Goal: Task Accomplishment & Management: Manage account settings

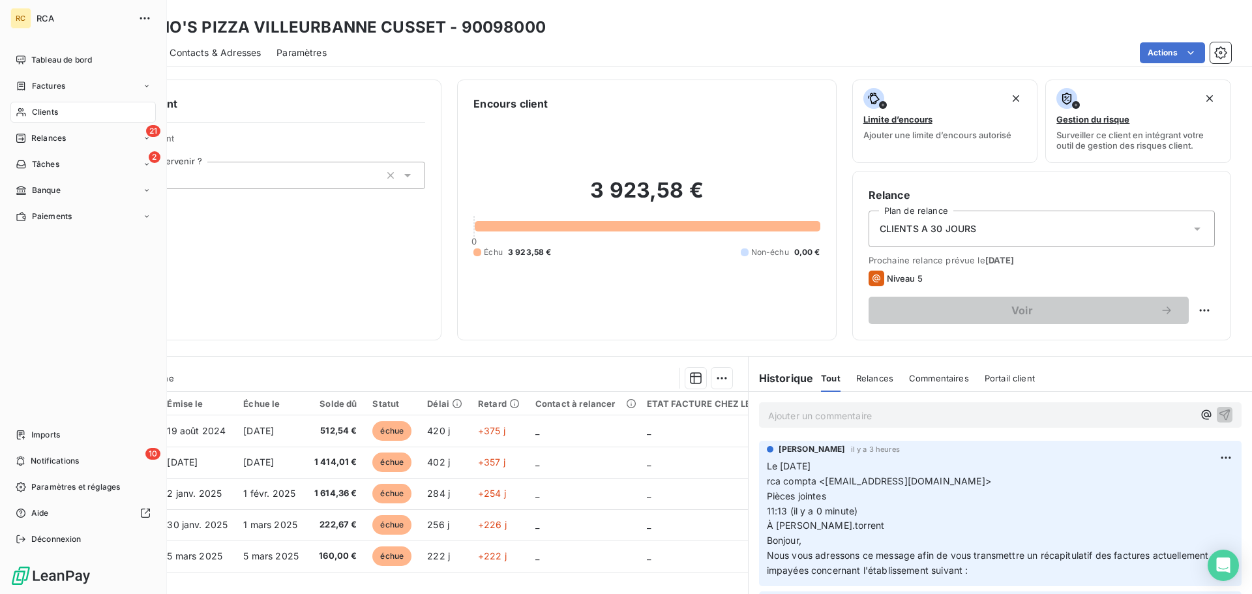
click at [66, 106] on div "Clients" at bounding box center [82, 112] width 145 height 21
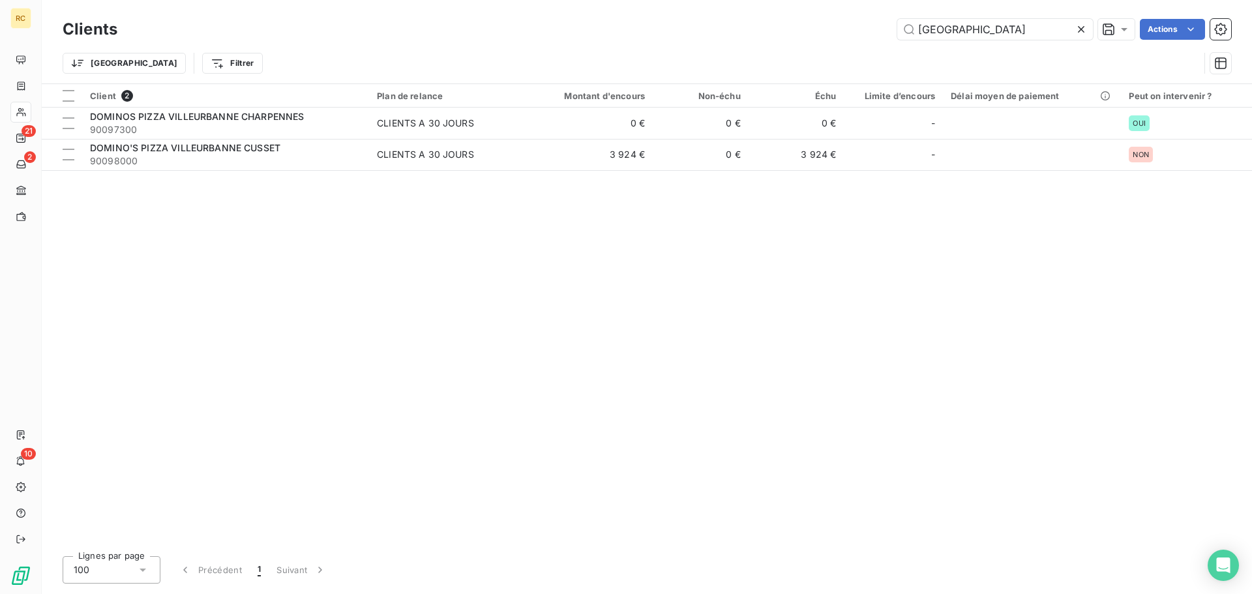
drag, startPoint x: 1016, startPoint y: 34, endPoint x: 891, endPoint y: 14, distance: 126.7
click at [891, 14] on div "Clients VILLEURBANNE Actions Trier Filtrer" at bounding box center [647, 41] width 1210 height 83
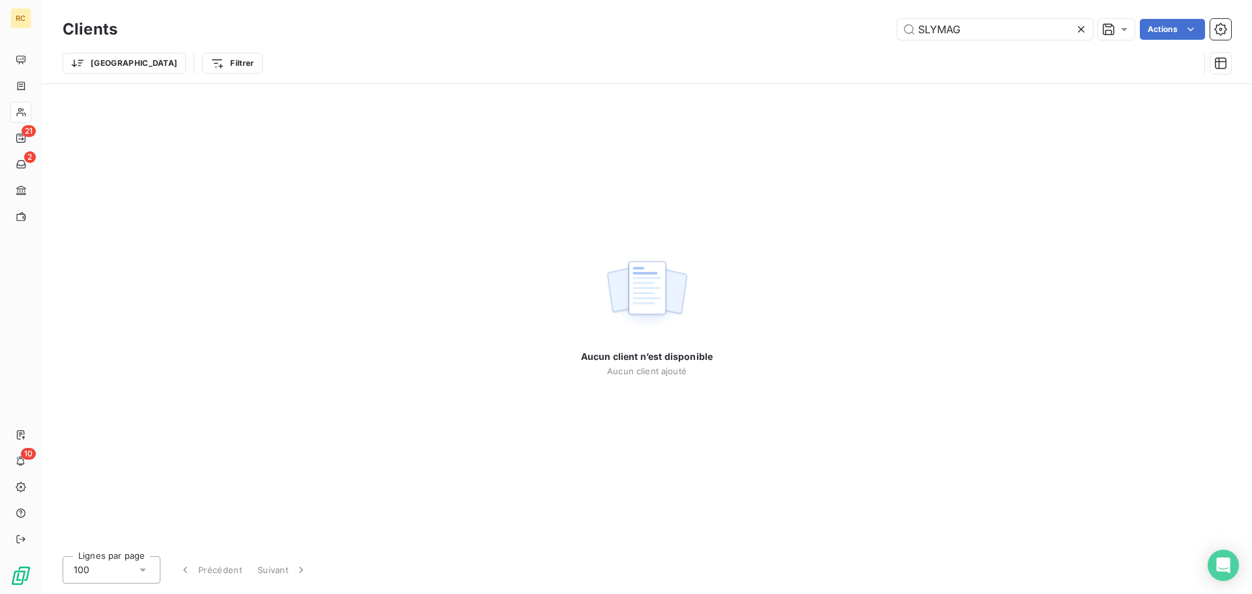
type input "SLYMAG"
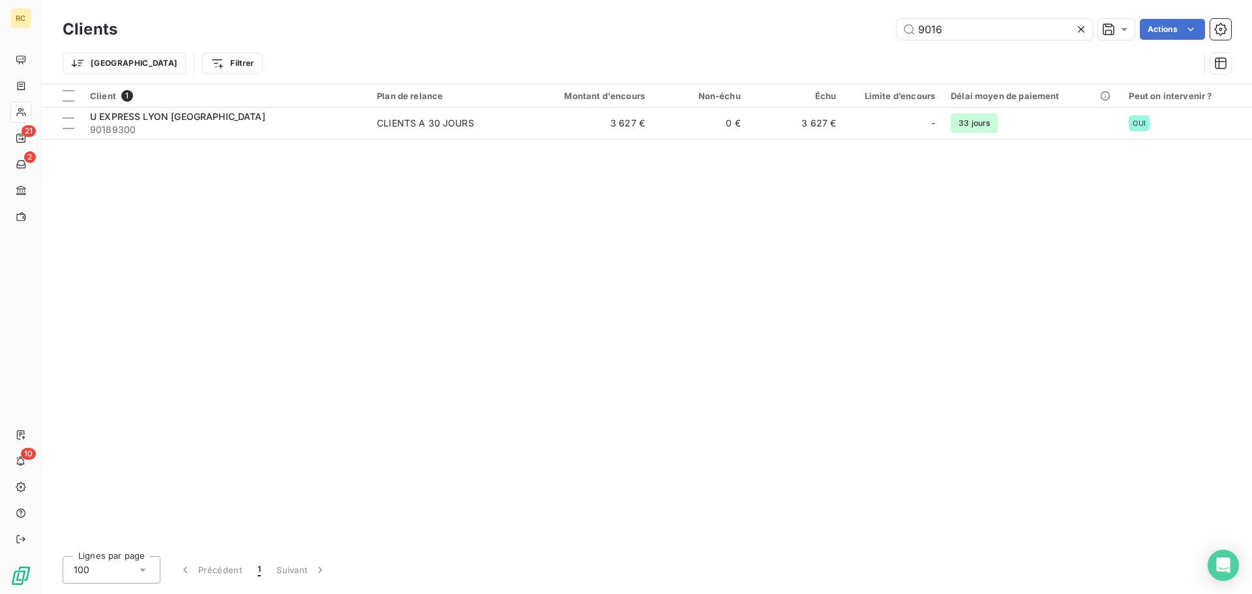
type input "901682"
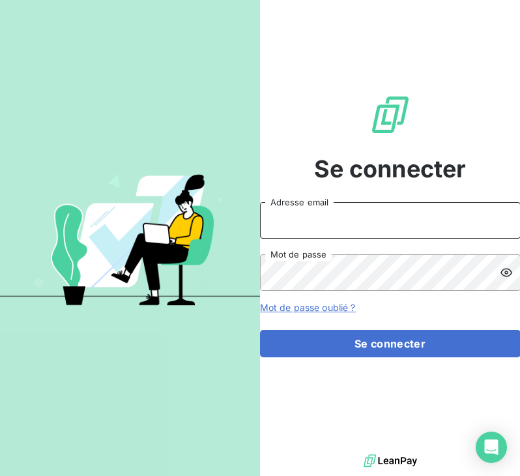
type input "rca.compta@gmail.com"
click at [330, 217] on input "[EMAIL_ADDRESS][DOMAIN_NAME]" at bounding box center [390, 220] width 261 height 37
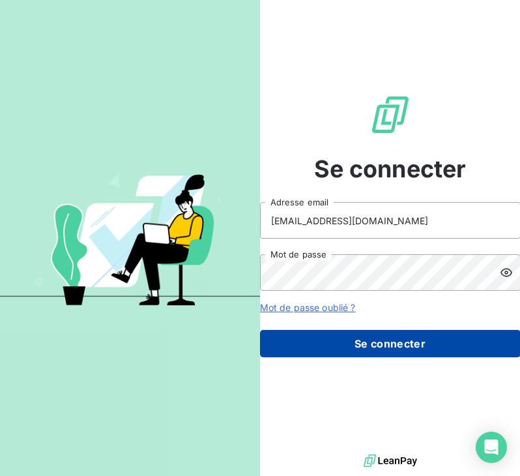
click at [352, 340] on button "Se connecter" at bounding box center [390, 343] width 261 height 27
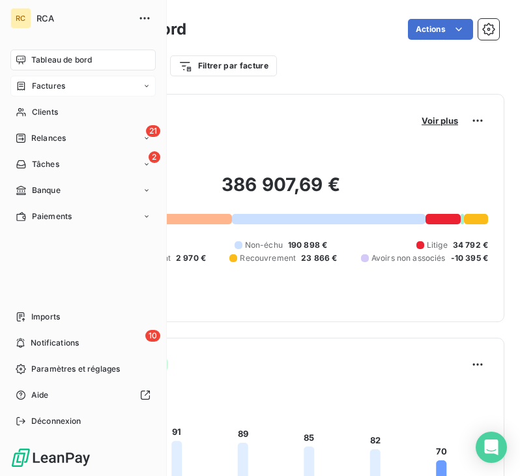
click at [47, 84] on span "Factures" at bounding box center [48, 86] width 33 height 12
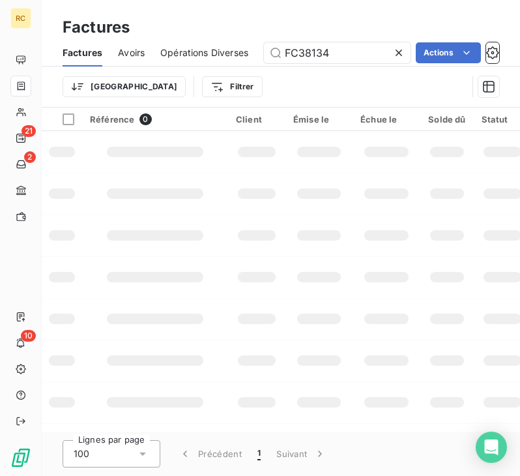
drag, startPoint x: 346, startPoint y: 55, endPoint x: 204, endPoint y: 62, distance: 142.3
click at [213, 60] on div "Factures Avoirs Opérations Diverses FC38134 Actions" at bounding box center [281, 52] width 479 height 27
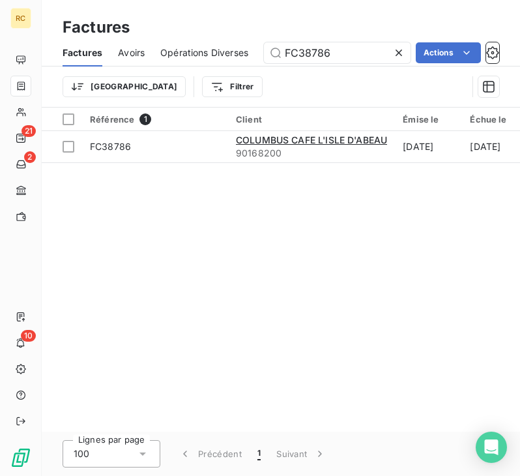
type input "FC38786"
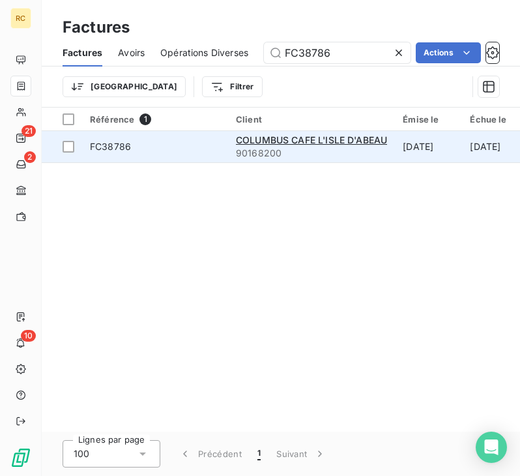
drag, startPoint x: 197, startPoint y: 170, endPoint x: 196, endPoint y: 147, distance: 22.8
click at [197, 154] on div "Référence 1 Client Émise le Échue le Solde dû Statut PDF Montant initial Délai …" at bounding box center [281, 270] width 479 height 324
click at [196, 145] on span "FC38786" at bounding box center [155, 146] width 130 height 13
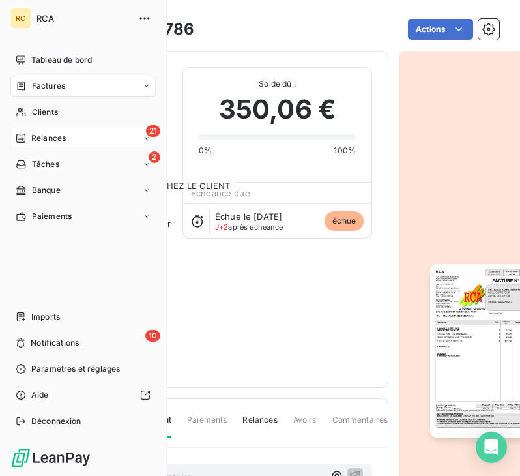
click at [38, 133] on span "Relances" at bounding box center [48, 138] width 35 height 12
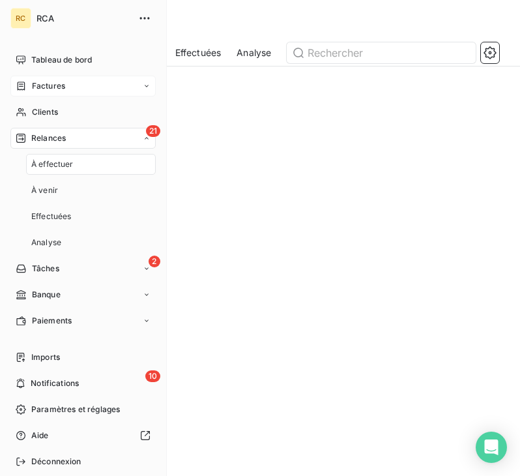
scroll to position [338, 87]
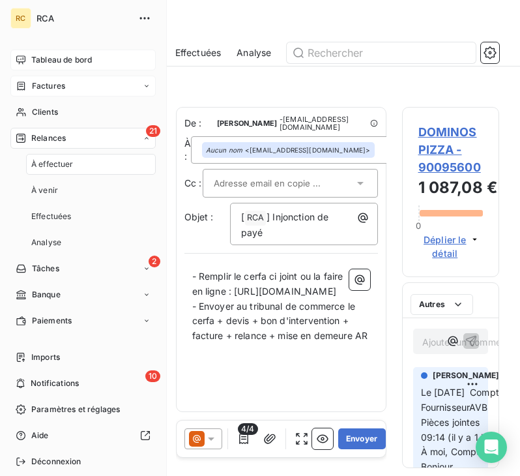
click at [81, 61] on span "Tableau de bord" at bounding box center [61, 60] width 61 height 12
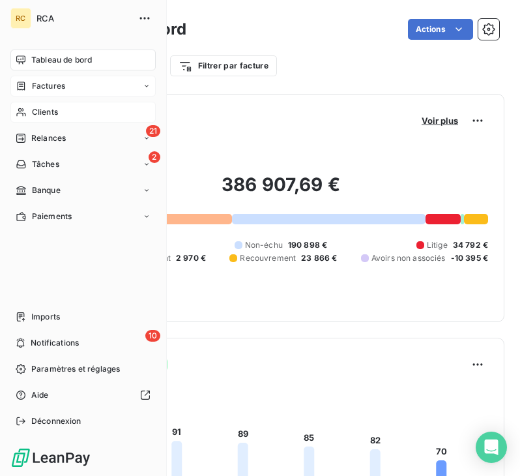
click at [63, 111] on div "Clients" at bounding box center [82, 112] width 145 height 21
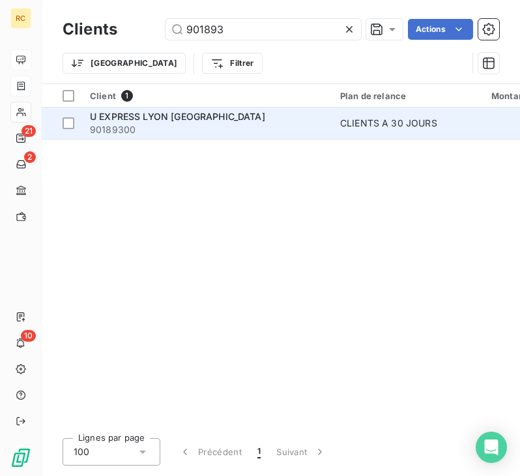
type input "901893"
click at [211, 125] on span "90189300" at bounding box center [207, 129] width 235 height 13
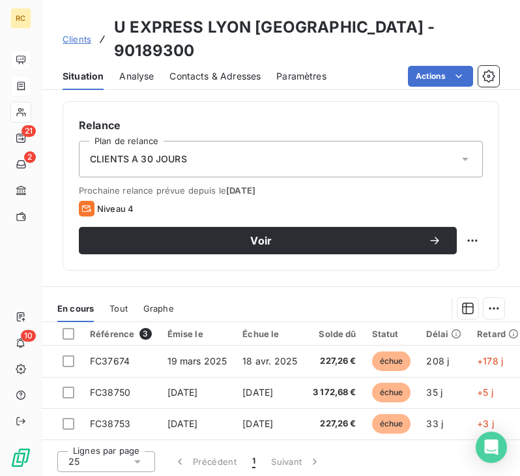
scroll to position [391, 0]
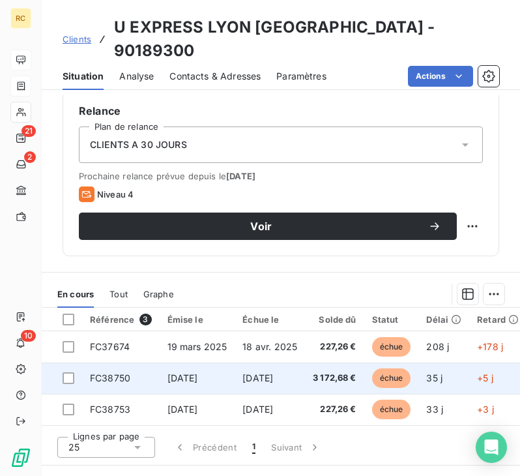
click at [333, 362] on td "3 172,68 €" at bounding box center [334, 377] width 59 height 31
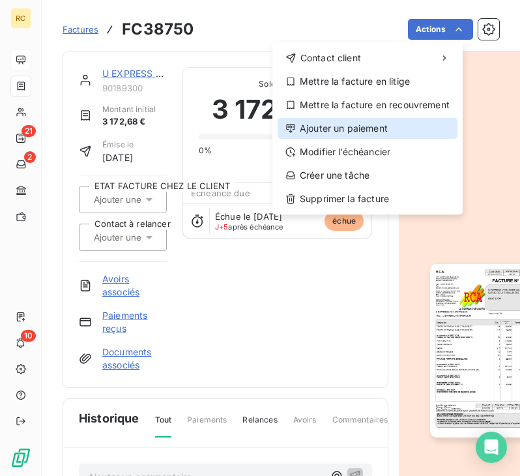
click at [421, 121] on div "Ajouter un paiement" at bounding box center [368, 128] width 180 height 21
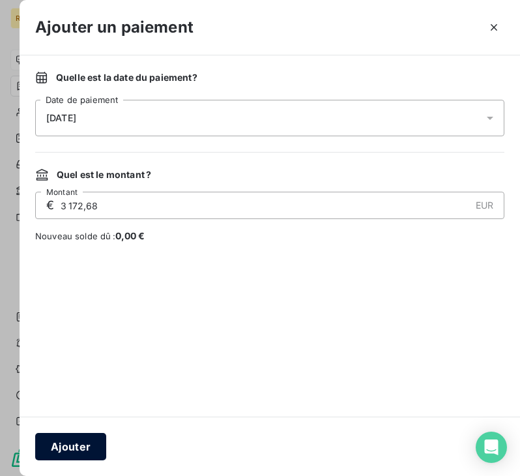
click at [85, 447] on button "Ajouter" at bounding box center [70, 446] width 71 height 27
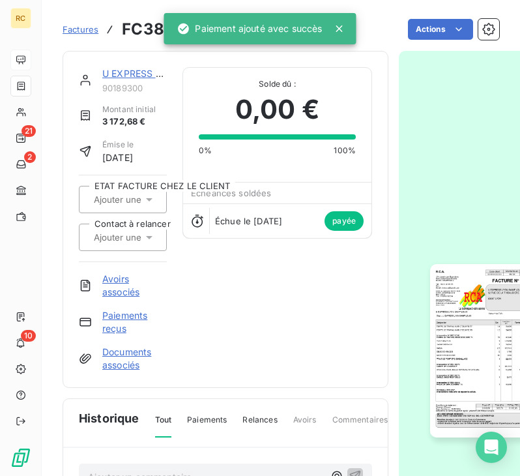
click at [130, 68] on link "U EXPRESS LYON SAINT LOUIS" at bounding box center [190, 73] width 177 height 11
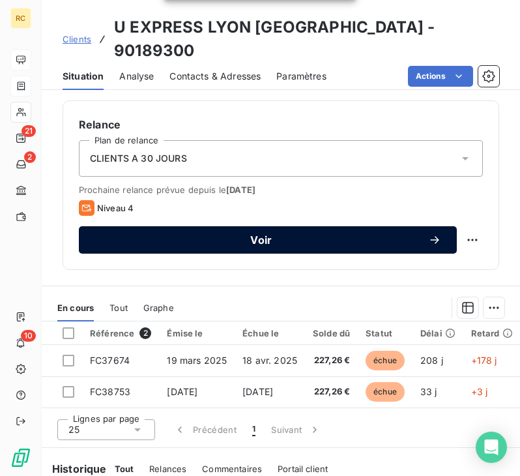
scroll to position [456, 0]
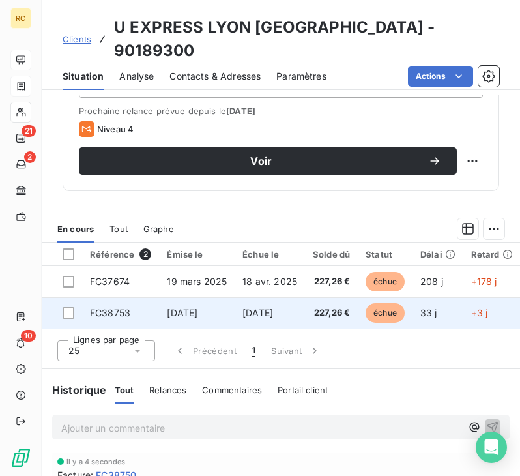
click at [186, 297] on td "10 sept. 2025" at bounding box center [197, 312] width 76 height 31
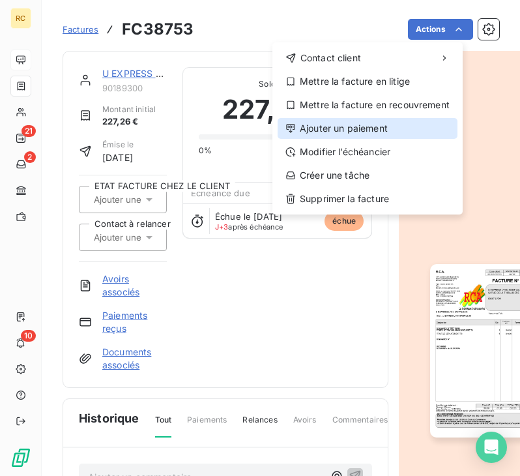
click at [421, 125] on div "Ajouter un paiement" at bounding box center [368, 128] width 180 height 21
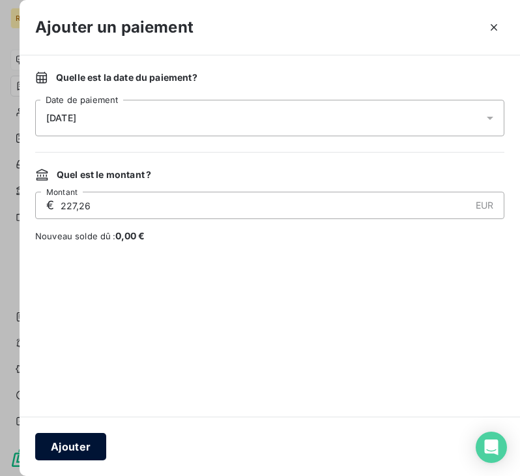
click at [81, 450] on button "Ajouter" at bounding box center [70, 446] width 71 height 27
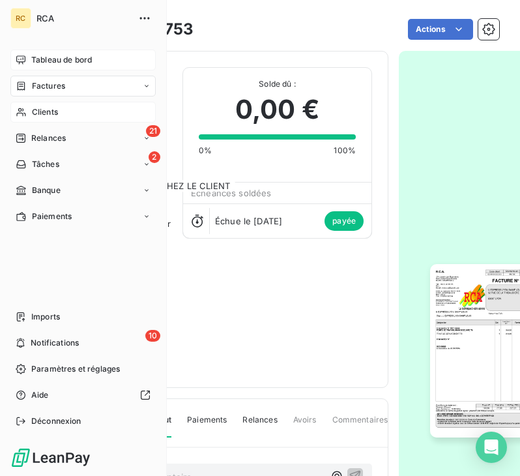
click at [66, 111] on div "Clients" at bounding box center [82, 112] width 145 height 21
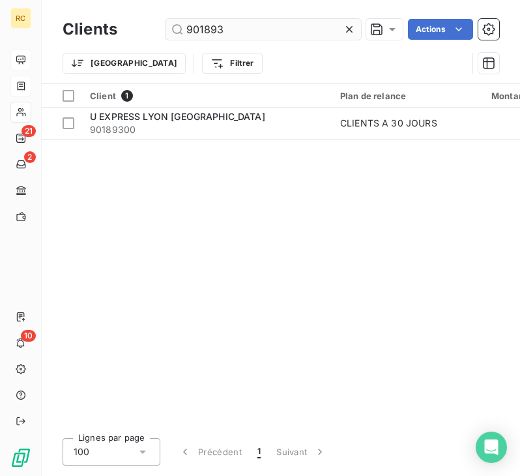
click at [228, 29] on input "901893" at bounding box center [264, 29] width 196 height 21
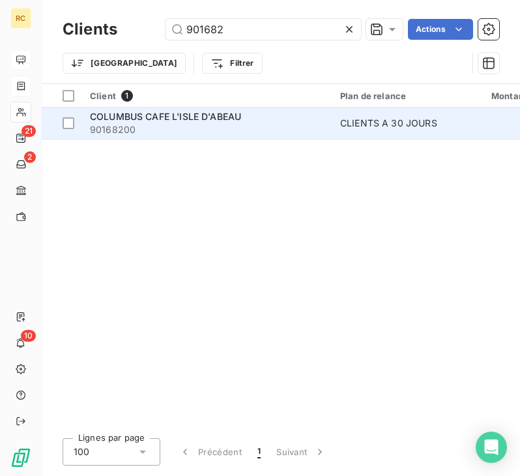
type input "901682"
click at [193, 120] on span "COLUMBUS CAFE L'ISLE D'ABEAU" at bounding box center [165, 116] width 151 height 11
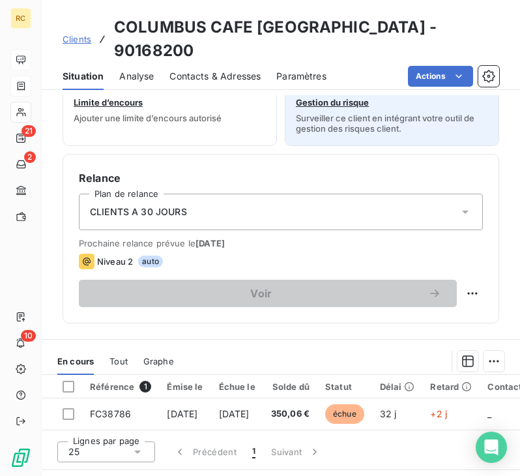
scroll to position [456, 0]
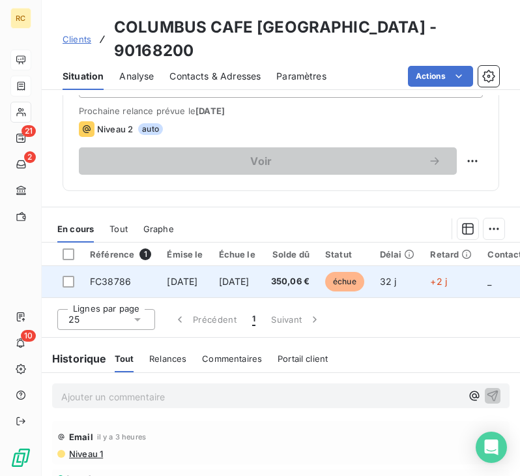
click at [310, 275] on span "350,06 €" at bounding box center [290, 281] width 38 height 13
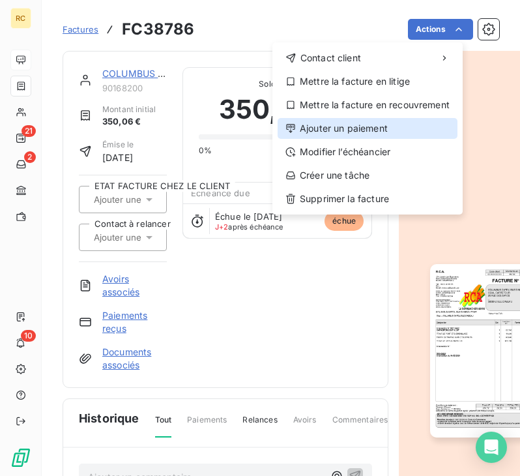
click at [384, 127] on div "Ajouter un paiement" at bounding box center [368, 128] width 180 height 21
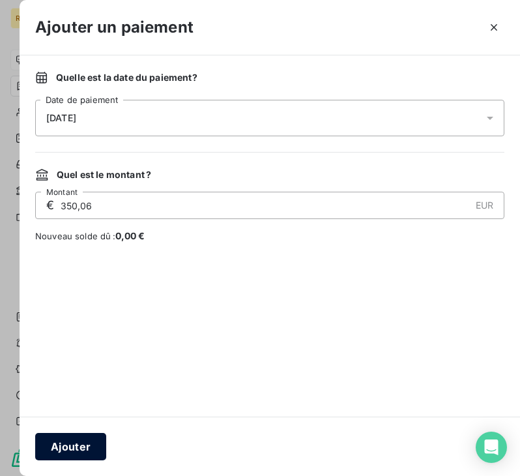
click at [54, 447] on button "Ajouter" at bounding box center [70, 446] width 71 height 27
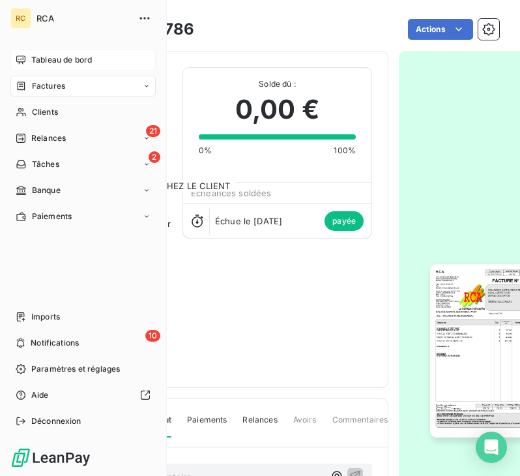
click at [48, 60] on span "Tableau de bord" at bounding box center [61, 60] width 61 height 12
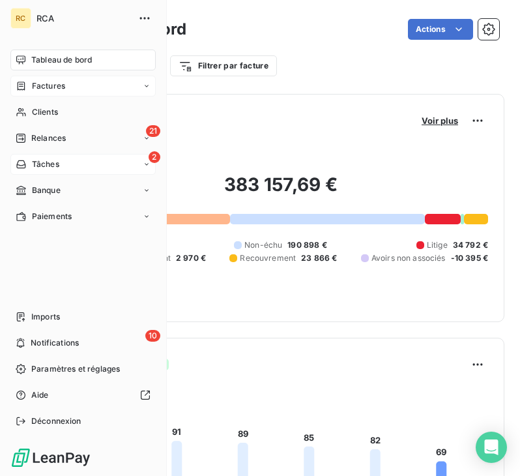
click at [89, 164] on div "2 Tâches" at bounding box center [82, 164] width 145 height 21
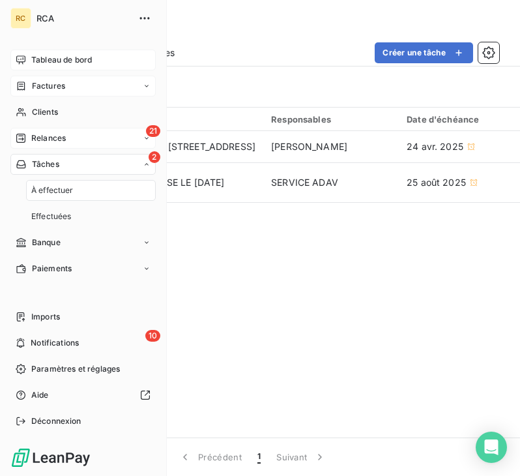
click at [84, 141] on div "21 Relances" at bounding box center [82, 138] width 145 height 21
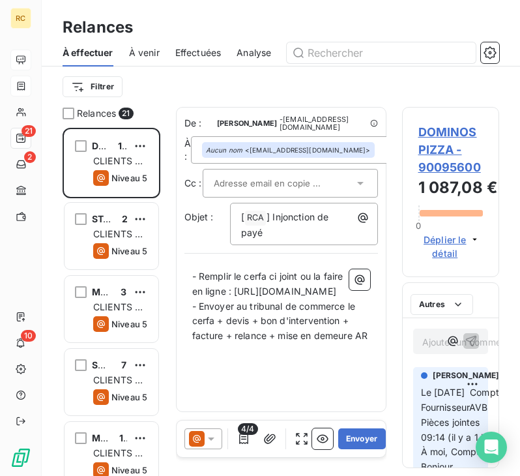
click at [214, 91] on div "Filtrer" at bounding box center [281, 86] width 437 height 25
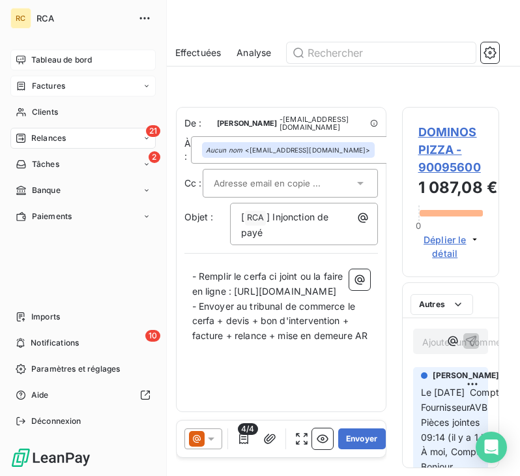
click at [40, 85] on span "Factures" at bounding box center [48, 86] width 33 height 12
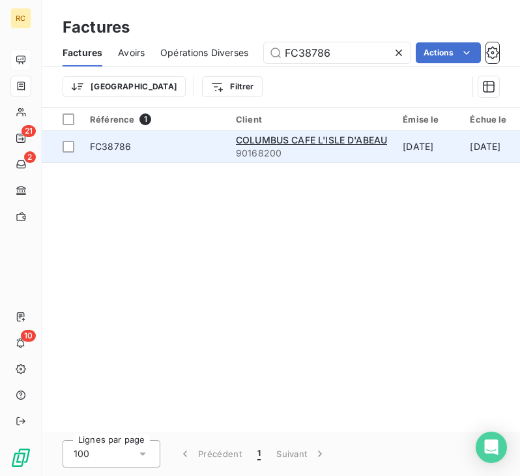
click at [205, 144] on span "FC38786" at bounding box center [155, 146] width 130 height 13
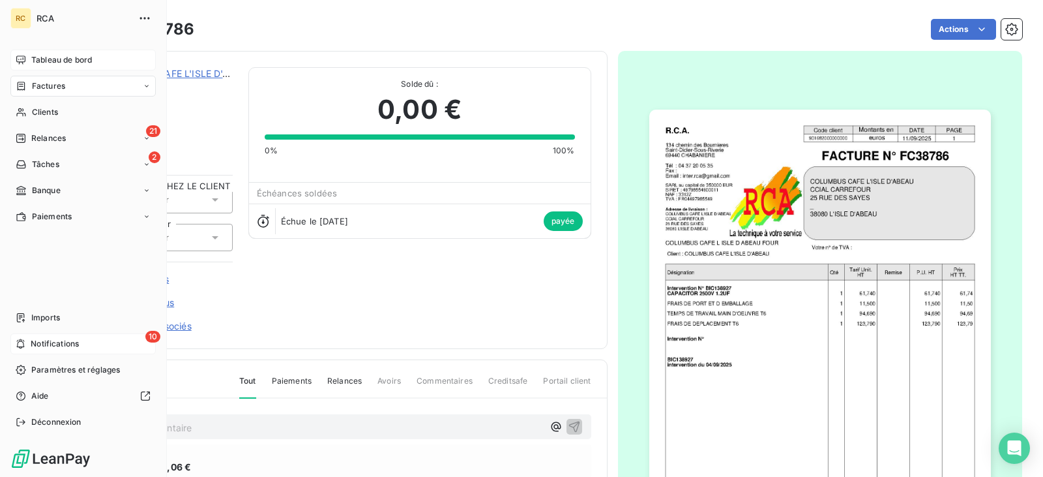
click at [71, 343] on span "Notifications" at bounding box center [55, 344] width 48 height 12
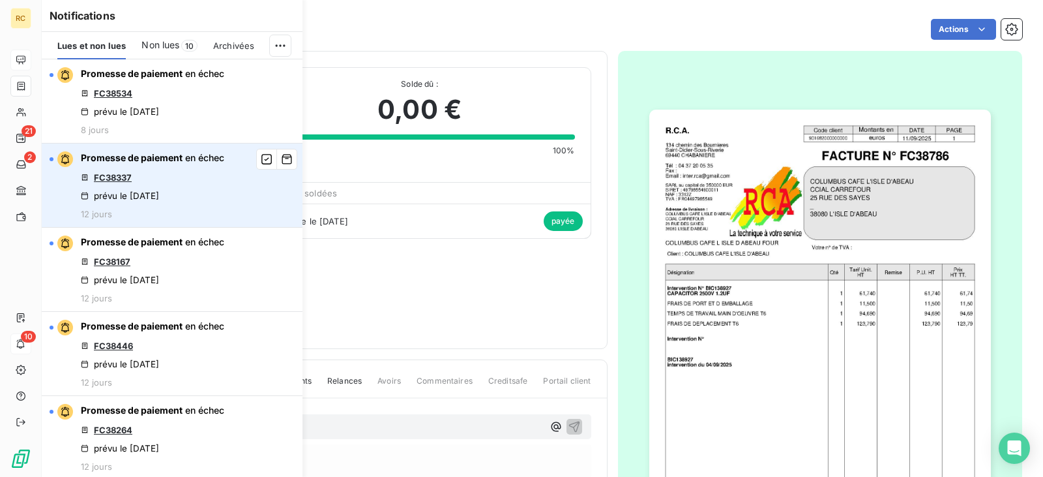
click at [120, 173] on link "FC38337" at bounding box center [113, 177] width 38 height 10
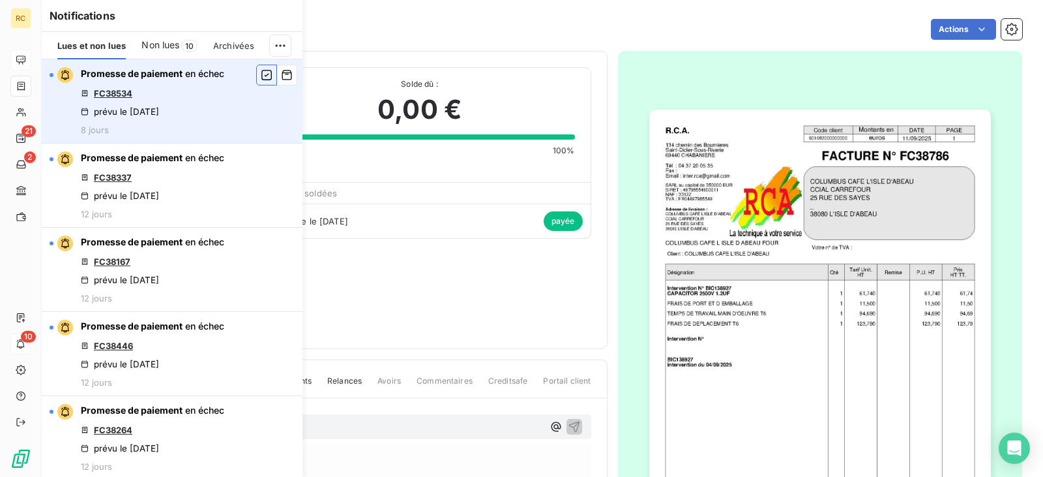
click at [261, 72] on icon "button" at bounding box center [267, 74] width 12 height 13
click at [119, 95] on link "FC38534" at bounding box center [113, 93] width 38 height 10
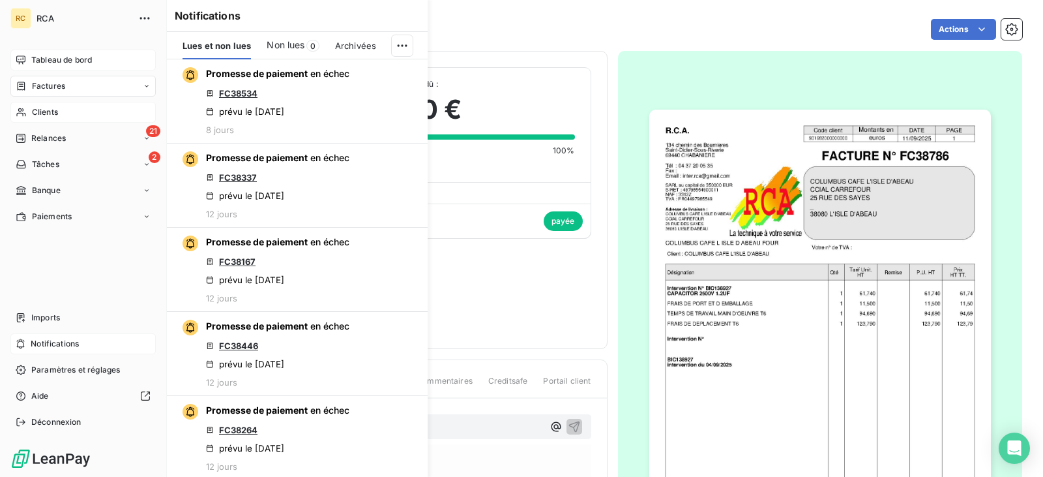
click at [74, 119] on div "Clients" at bounding box center [82, 112] width 145 height 21
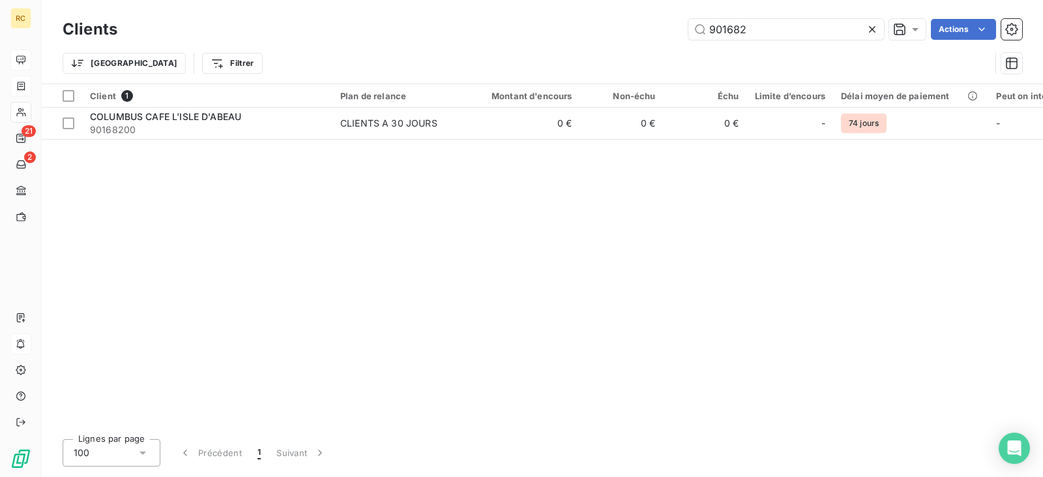
drag, startPoint x: 765, startPoint y: 33, endPoint x: 670, endPoint y: 26, distance: 96.1
click at [520, 26] on div "901682 Actions" at bounding box center [577, 29] width 889 height 21
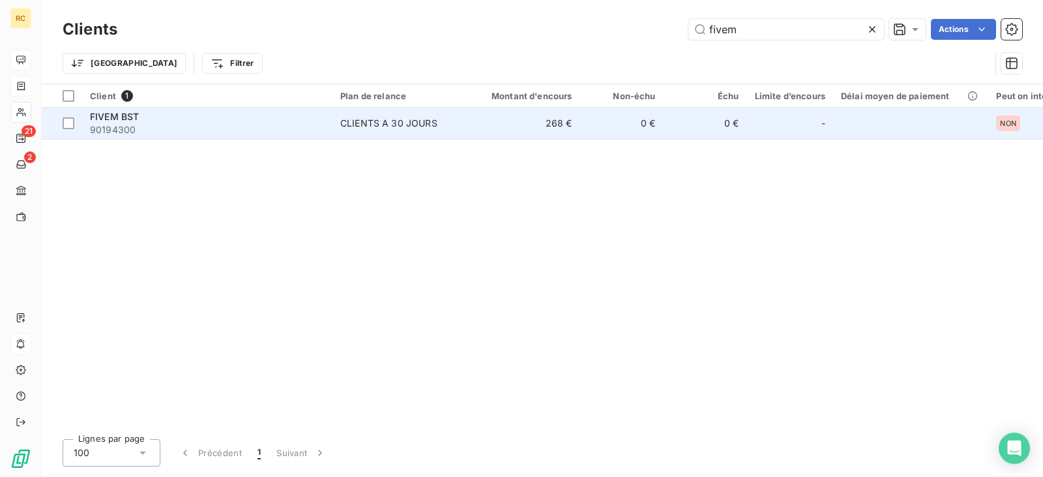
type input "fivem"
click at [296, 116] on div "FIVEM BST" at bounding box center [207, 116] width 235 height 13
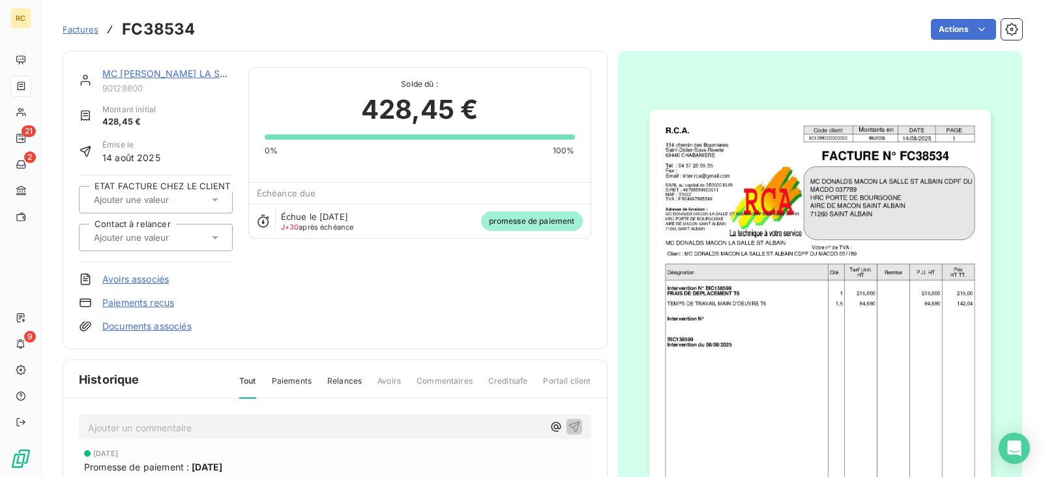
click at [83, 25] on span "Factures" at bounding box center [81, 29] width 36 height 10
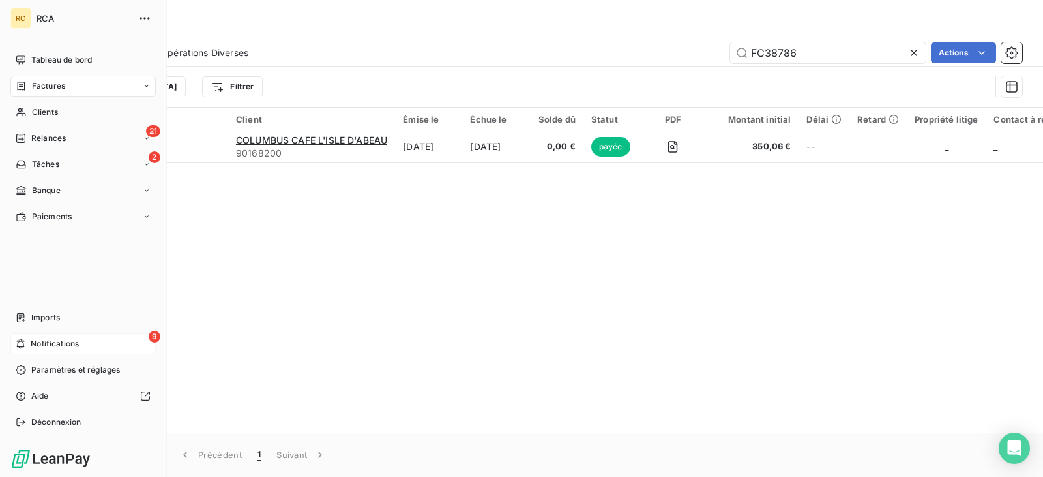
click at [126, 340] on div "9 Notifications" at bounding box center [82, 343] width 145 height 21
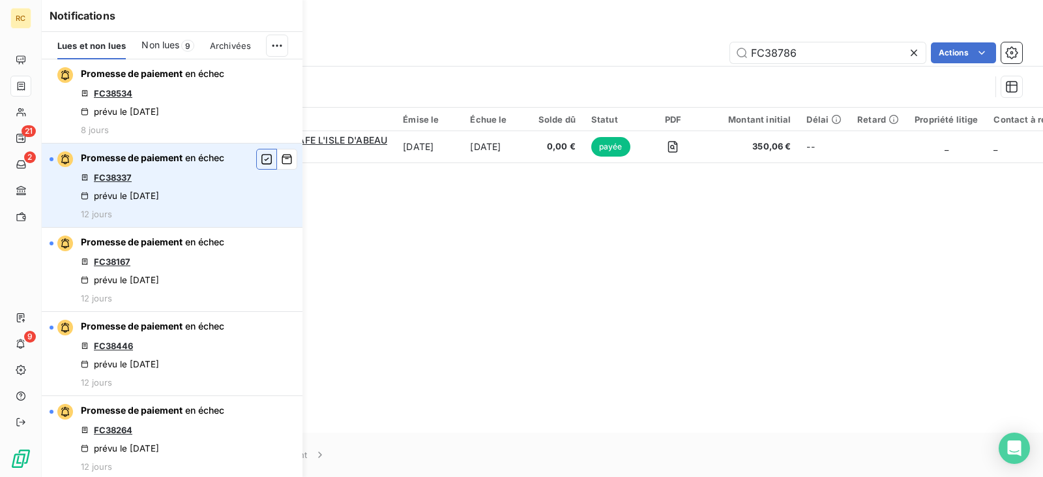
click at [261, 154] on icon "button" at bounding box center [267, 159] width 12 height 13
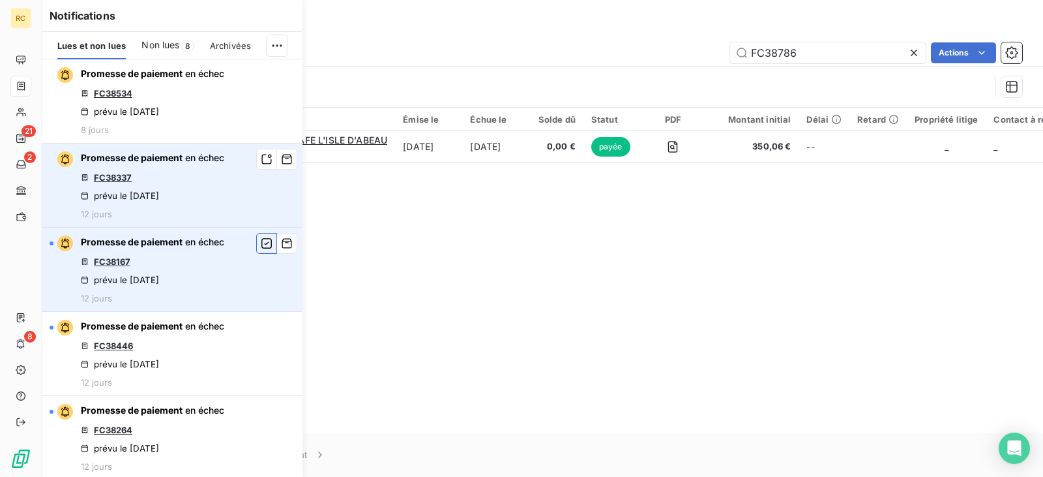
click at [261, 247] on icon "button" at bounding box center [267, 243] width 12 height 13
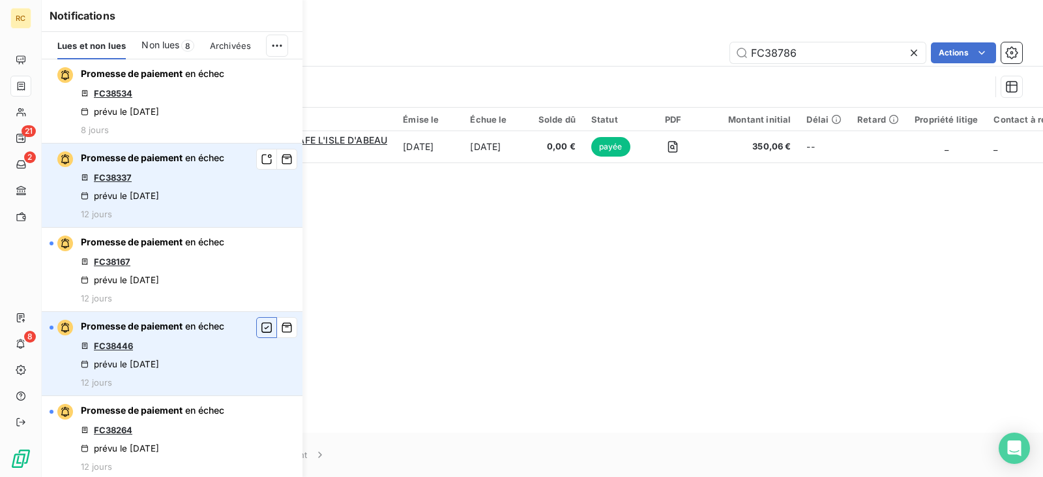
drag, startPoint x: 256, startPoint y: 327, endPoint x: 254, endPoint y: 334, distance: 7.3
click at [261, 328] on icon "button" at bounding box center [267, 327] width 12 height 13
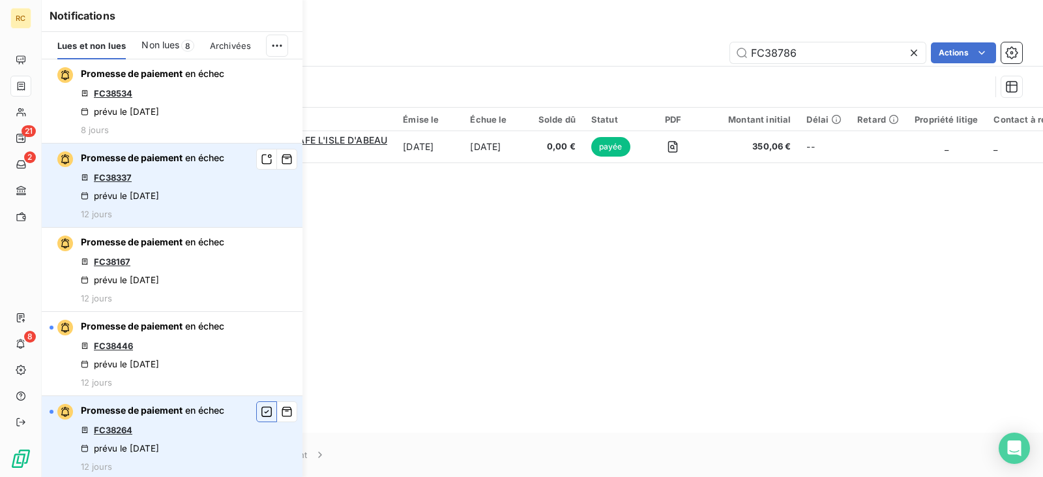
click at [261, 409] on icon "button" at bounding box center [267, 411] width 12 height 13
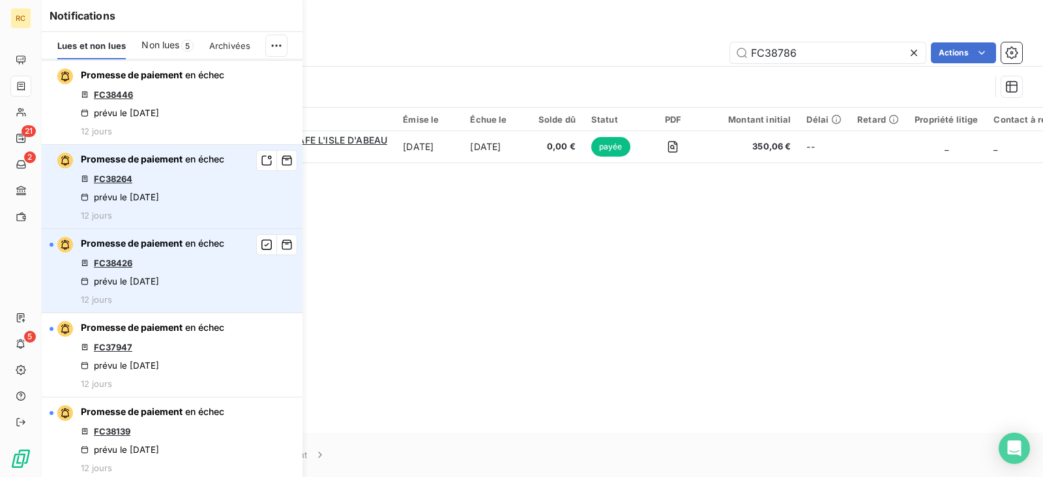
scroll to position [261, 0]
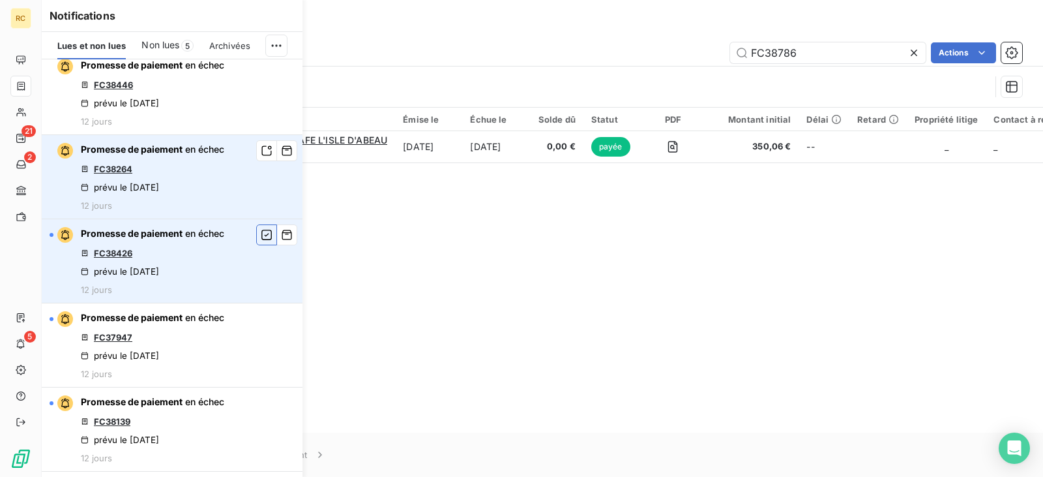
click at [261, 232] on icon "button" at bounding box center [267, 234] width 12 height 13
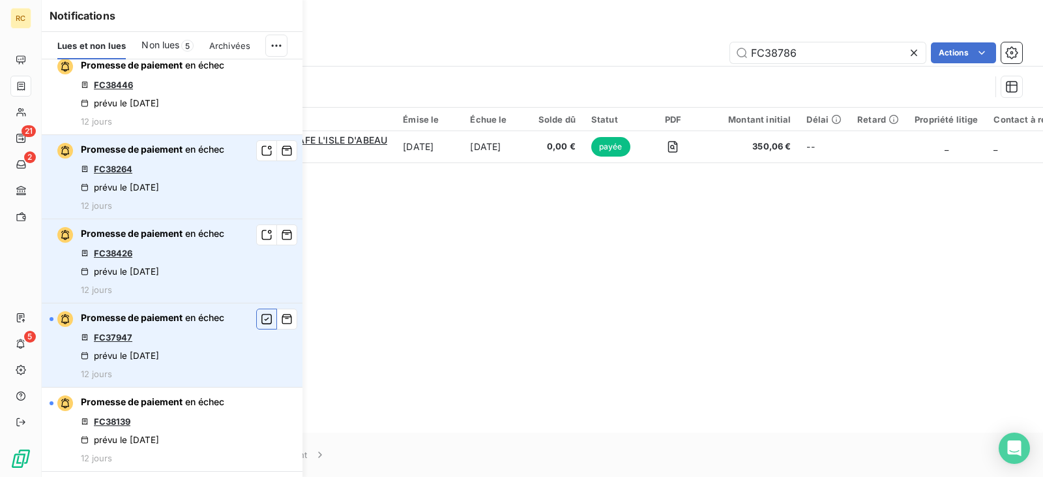
click at [256, 323] on button "button" at bounding box center [266, 318] width 21 height 21
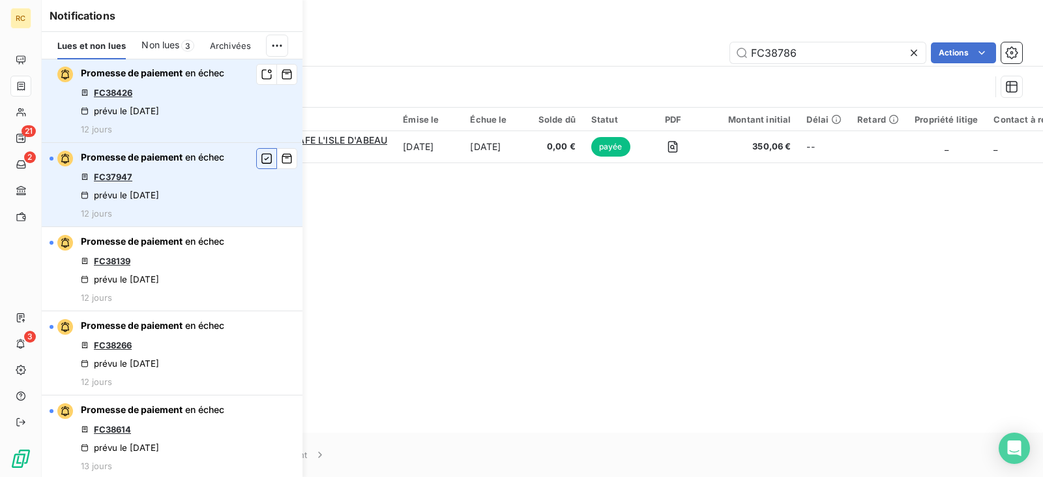
scroll to position [456, 0]
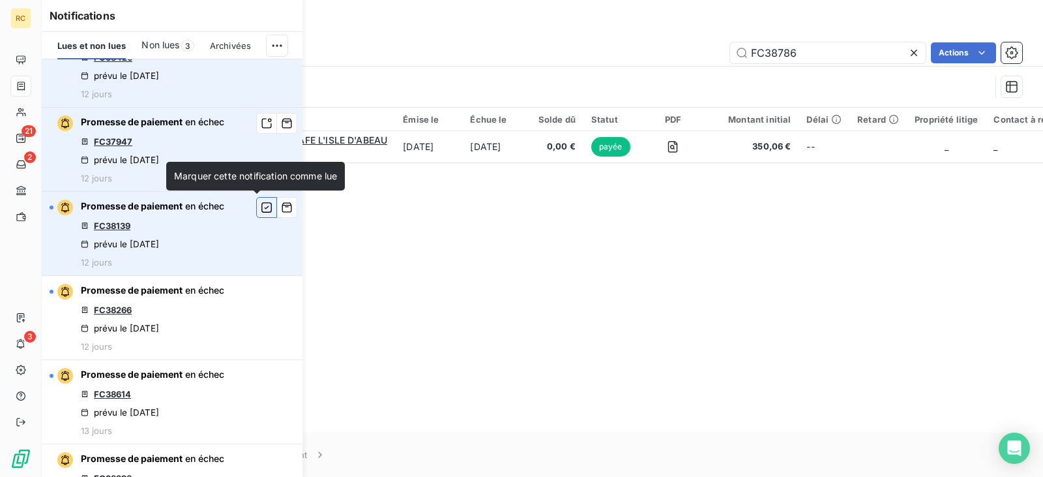
click at [259, 200] on button "button" at bounding box center [266, 207] width 21 height 21
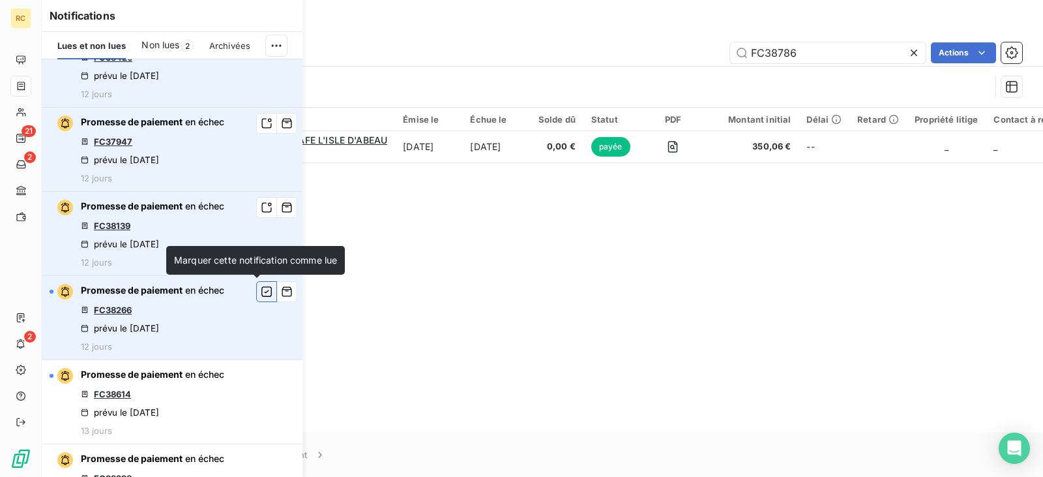
click at [261, 289] on icon "button" at bounding box center [267, 291] width 12 height 13
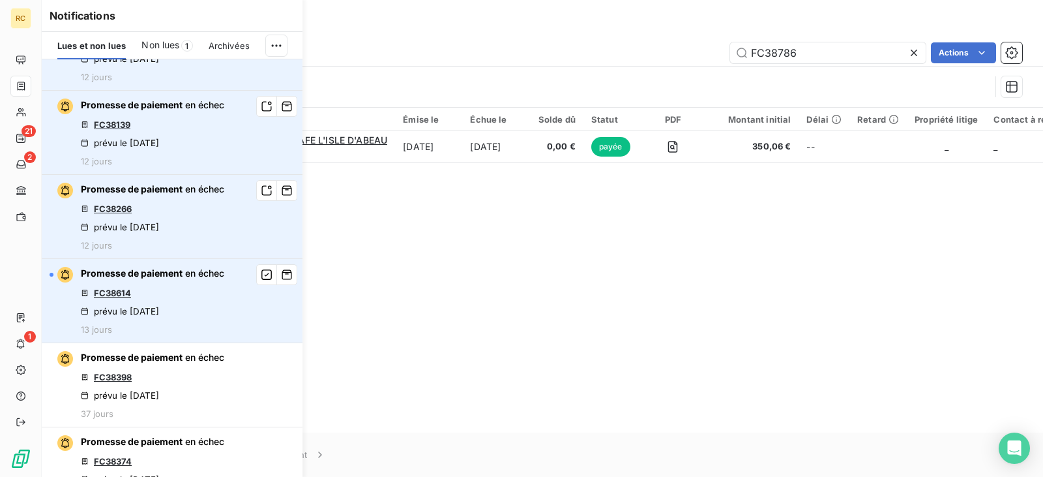
scroll to position [587, 0]
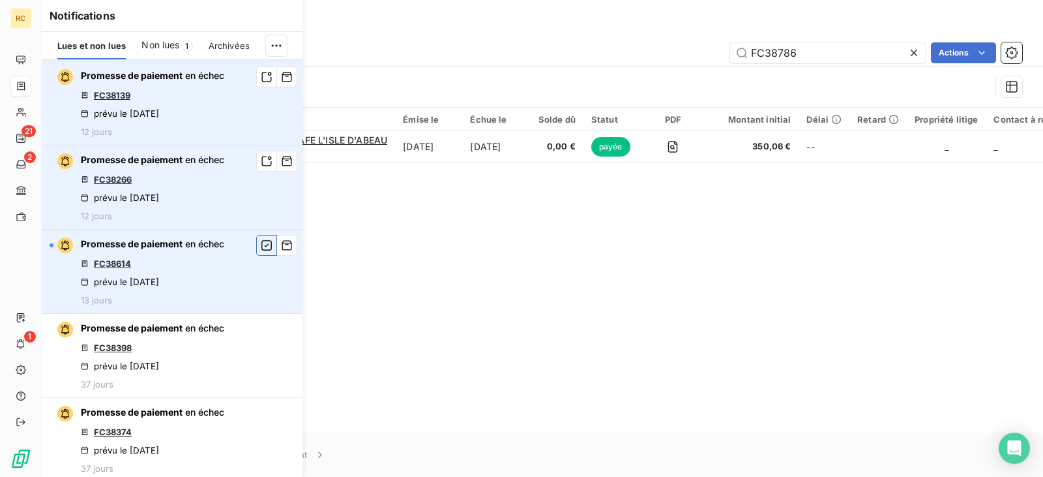
click at [256, 248] on button "button" at bounding box center [266, 245] width 21 height 21
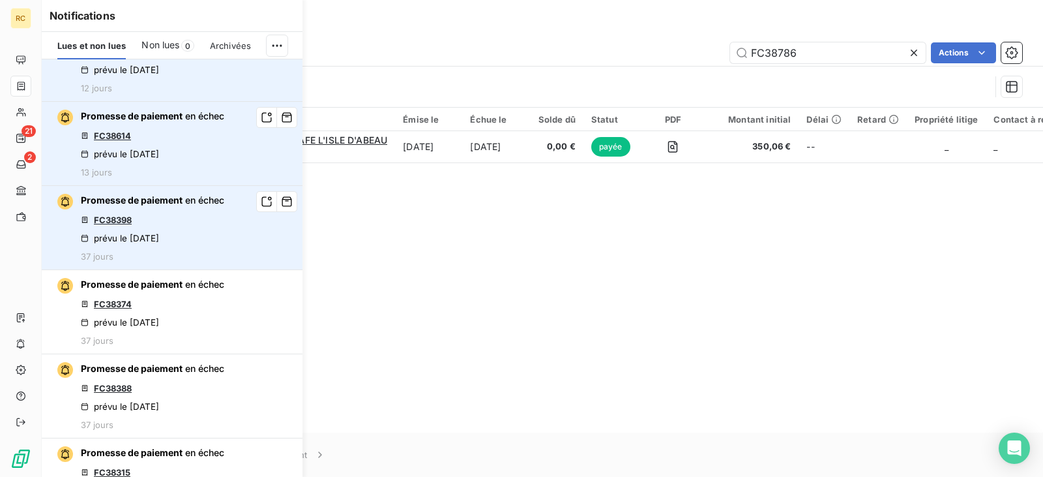
scroll to position [717, 0]
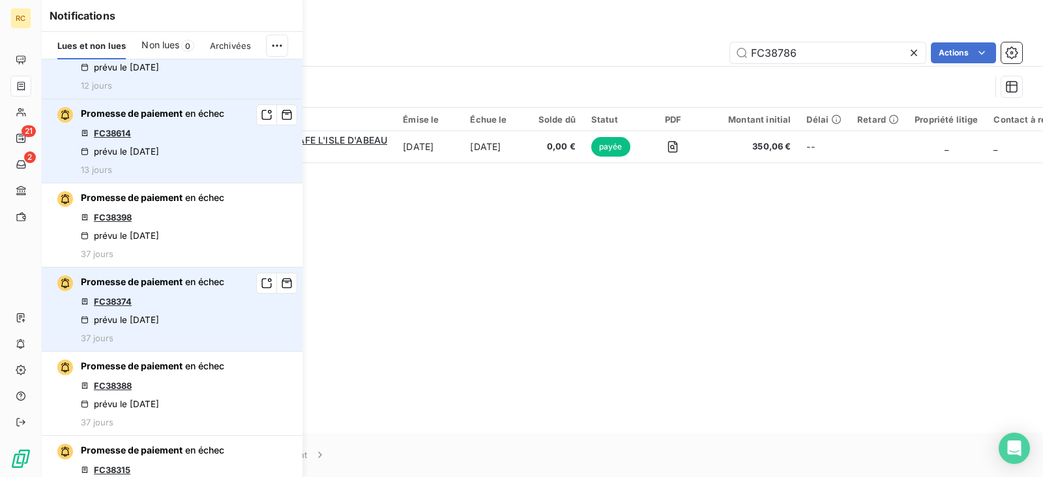
drag, startPoint x: 254, startPoint y: 199, endPoint x: 255, endPoint y: 341, distance: 141.5
click at [256, 341] on div "Promesse de paiement en échec FC38534 prévu le 4 oct. 2025 8 jours Promesse de …" at bounding box center [172, 479] width 261 height 2274
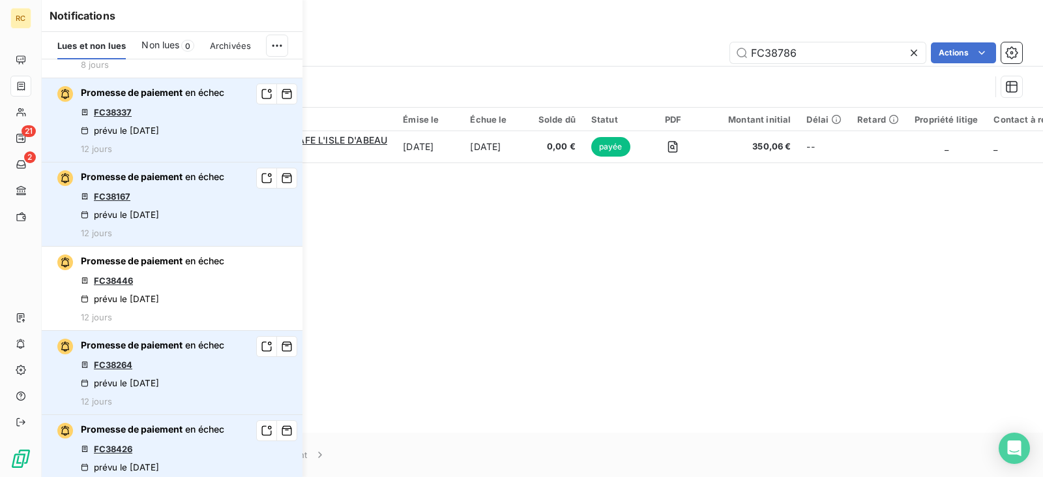
scroll to position [0, 0]
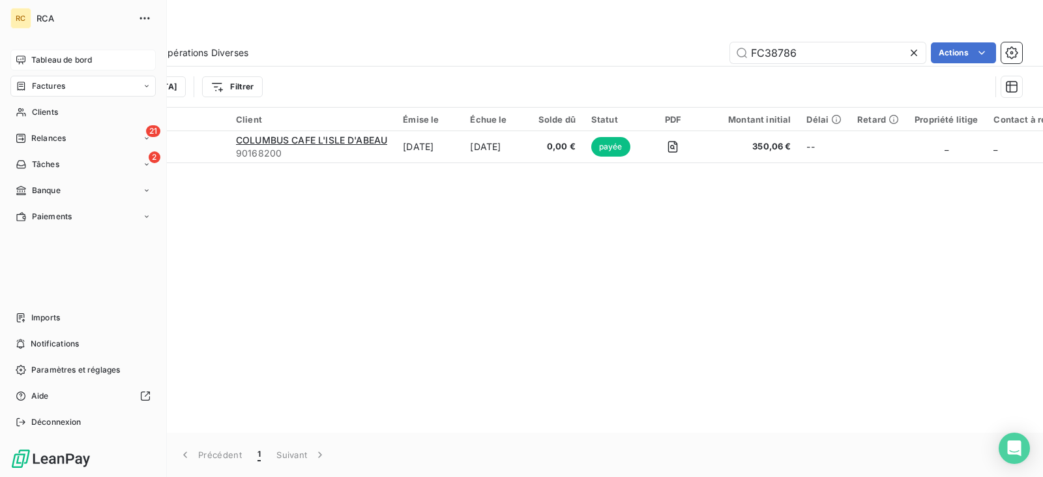
click at [92, 60] on span "Tableau de bord" at bounding box center [61, 60] width 61 height 12
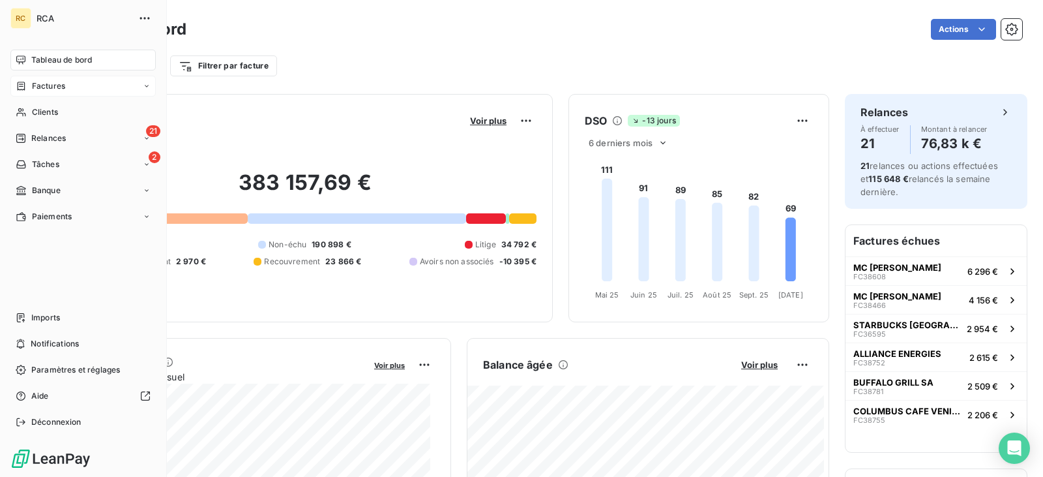
click at [89, 83] on div "Factures" at bounding box center [82, 86] width 145 height 21
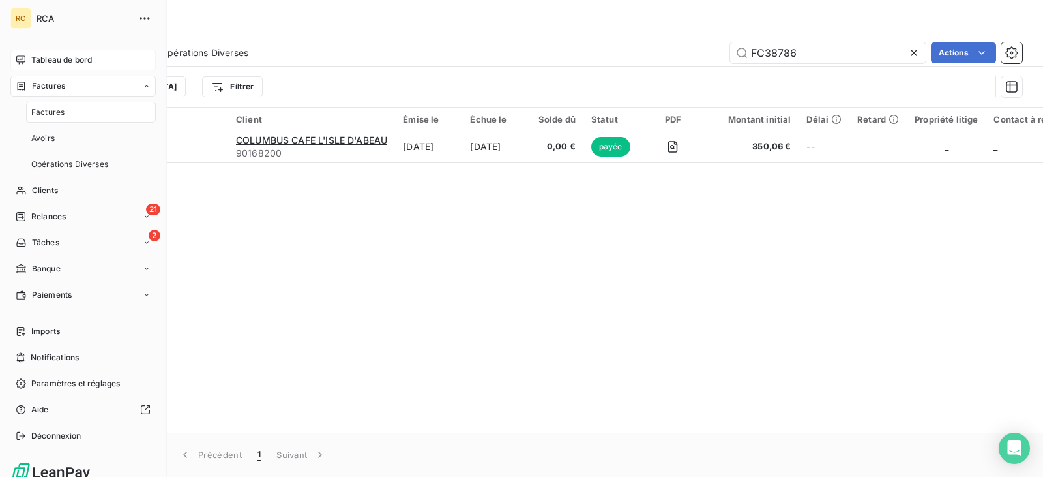
click at [89, 62] on span "Tableau de bord" at bounding box center [61, 60] width 61 height 12
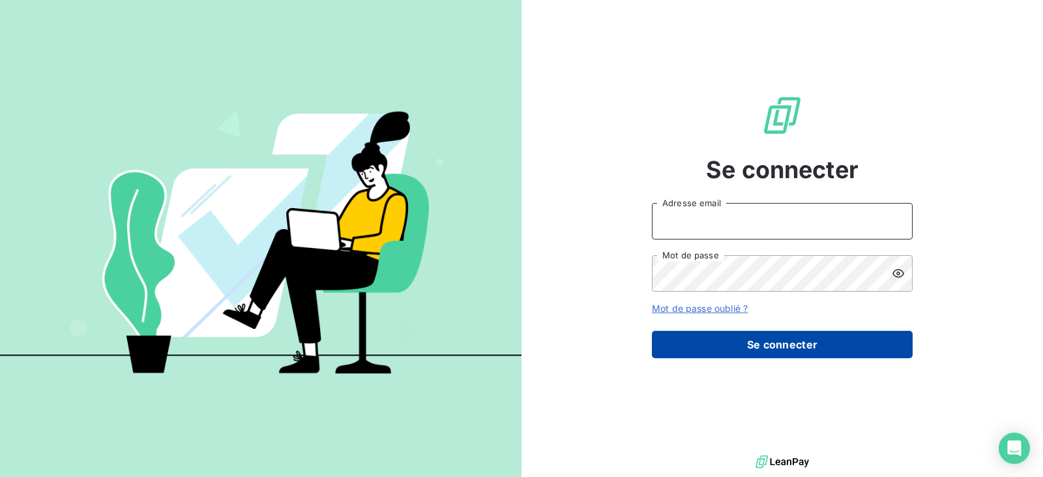
type input "[EMAIL_ADDRESS][DOMAIN_NAME]"
click at [751, 344] on button "Se connecter" at bounding box center [782, 344] width 261 height 27
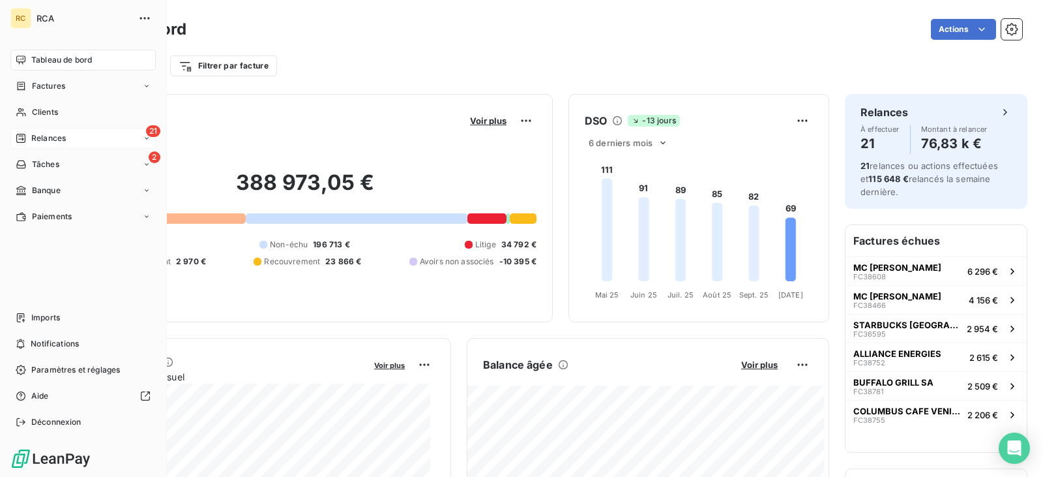
click at [66, 144] on div "21 Relances" at bounding box center [82, 138] width 145 height 21
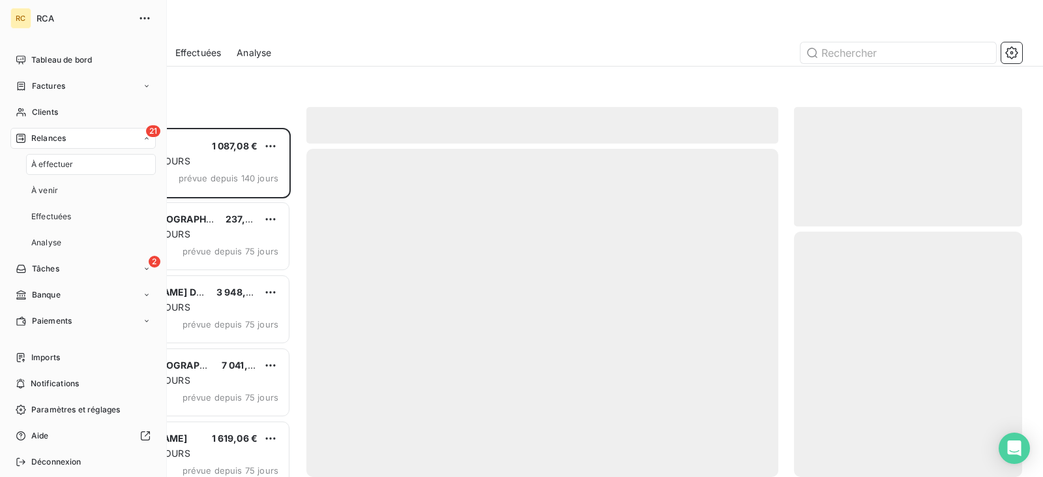
scroll to position [339, 218]
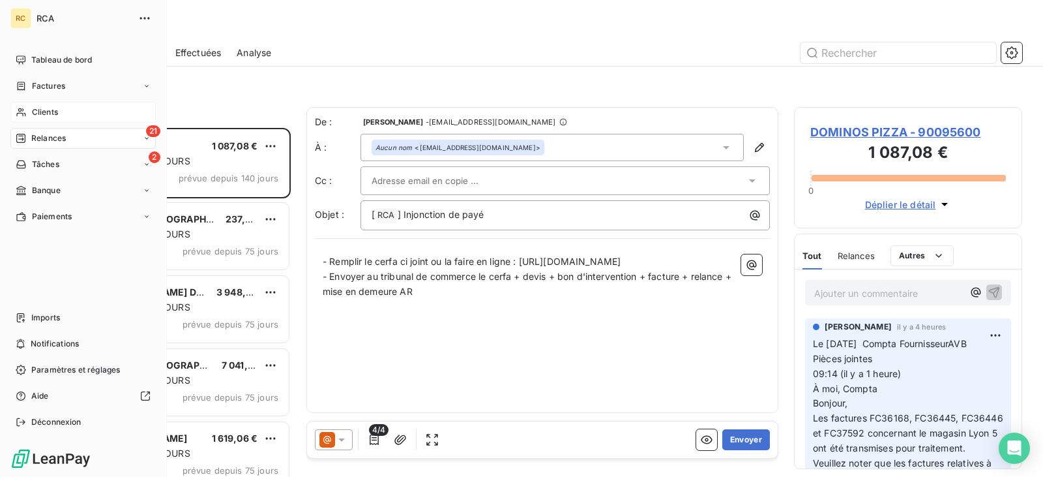
click at [59, 115] on div "Clients" at bounding box center [82, 112] width 145 height 21
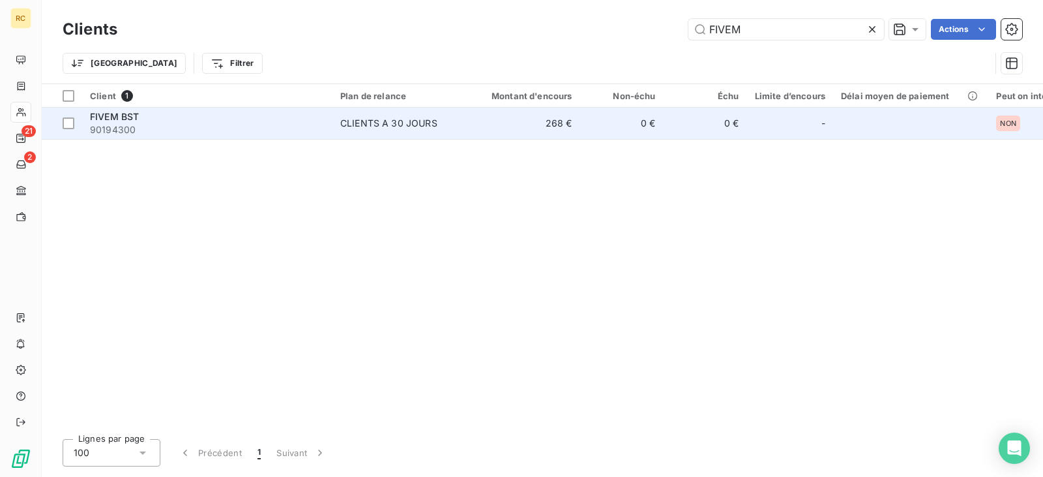
type input "FIVEM"
click at [130, 129] on span "90194300" at bounding box center [207, 129] width 235 height 13
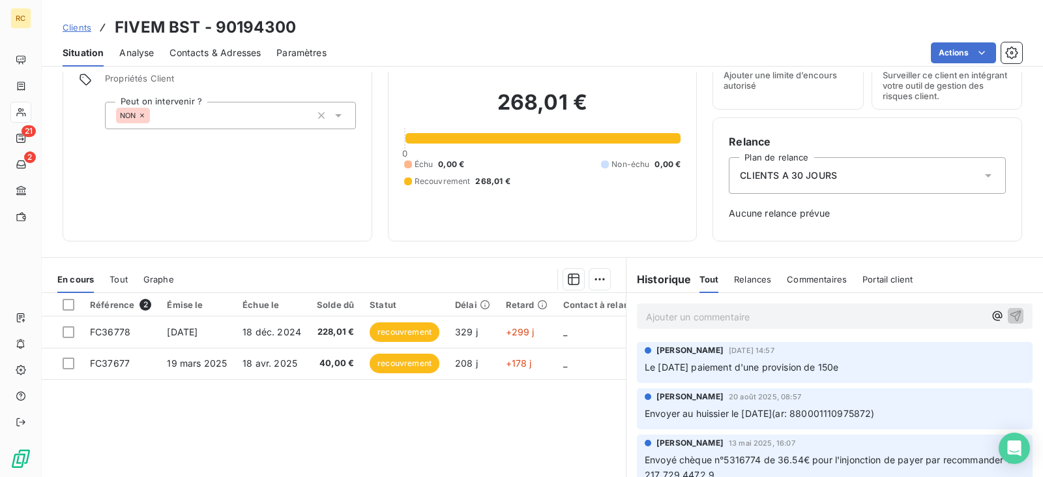
scroll to position [130, 0]
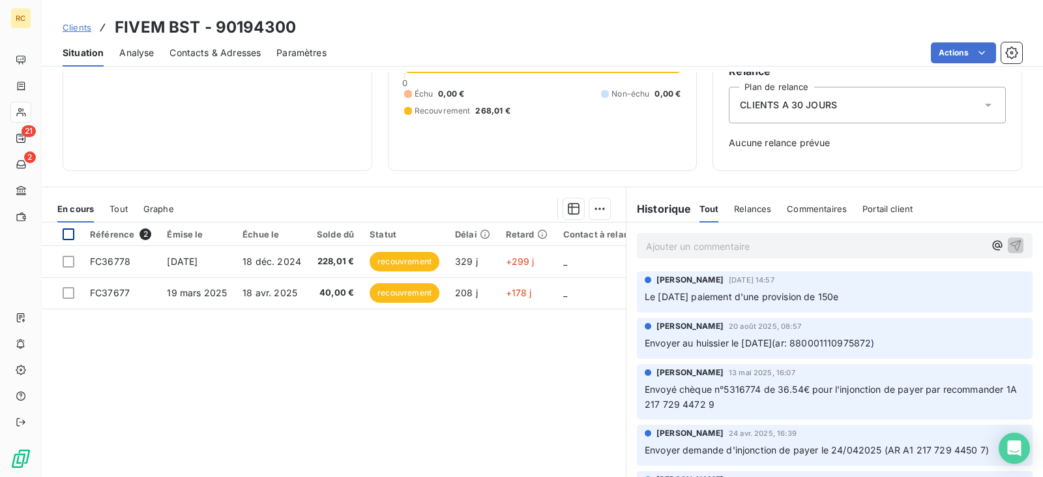
click at [70, 237] on div at bounding box center [69, 234] width 12 height 12
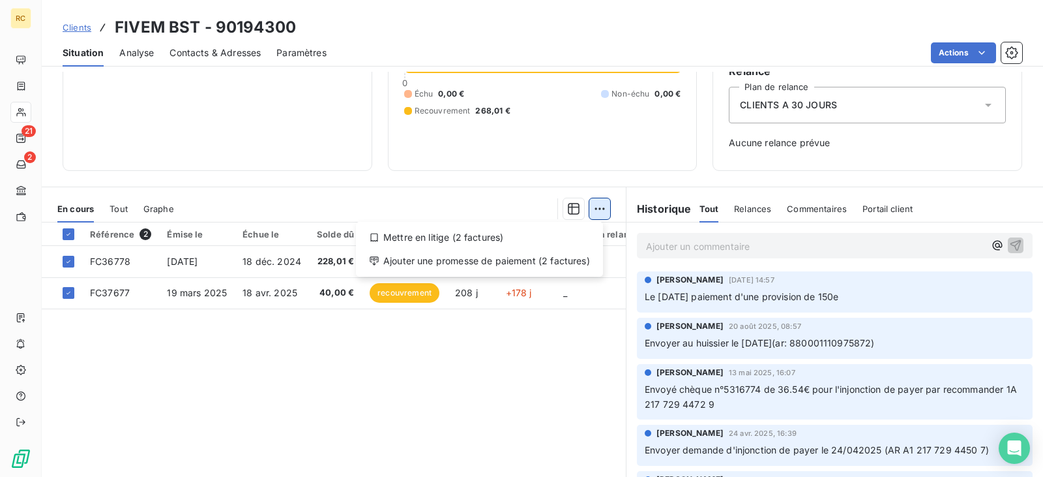
click at [593, 213] on html "RC 21 2 Clients FIVEM BST - 90194300 Situation Analyse Contacts & Adresses Para…" at bounding box center [521, 238] width 1043 height 477
click at [546, 265] on div "Ajouter une promesse de paiement (2 factures)" at bounding box center [479, 260] width 237 height 21
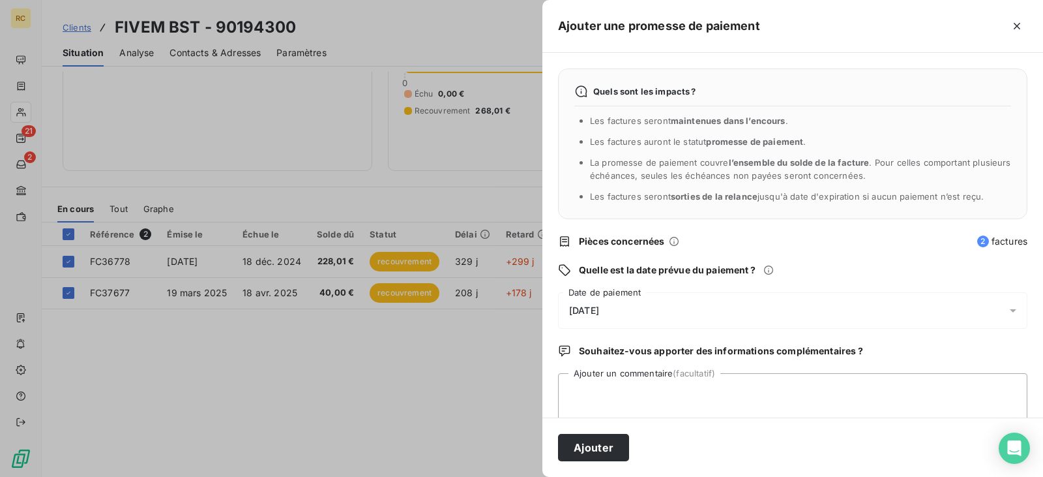
scroll to position [21, 0]
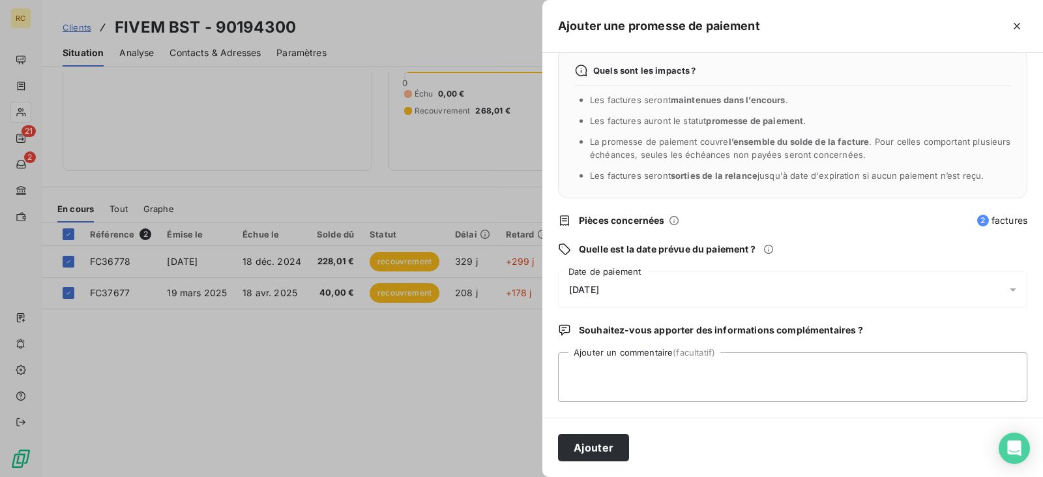
click at [1007, 285] on icon at bounding box center [1013, 289] width 13 height 13
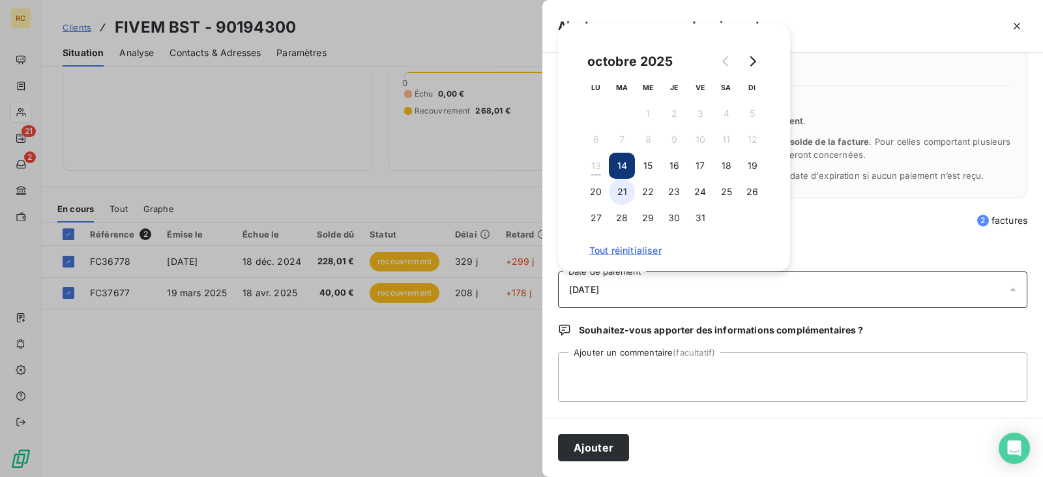
click at [625, 190] on button "21" at bounding box center [622, 192] width 26 height 26
click at [615, 450] on button "Ajouter" at bounding box center [593, 447] width 71 height 27
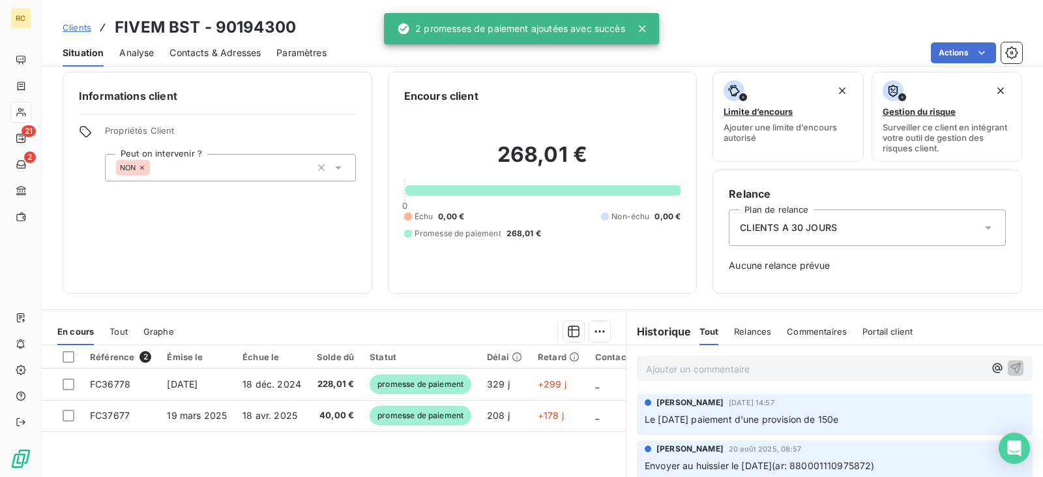
scroll to position [0, 0]
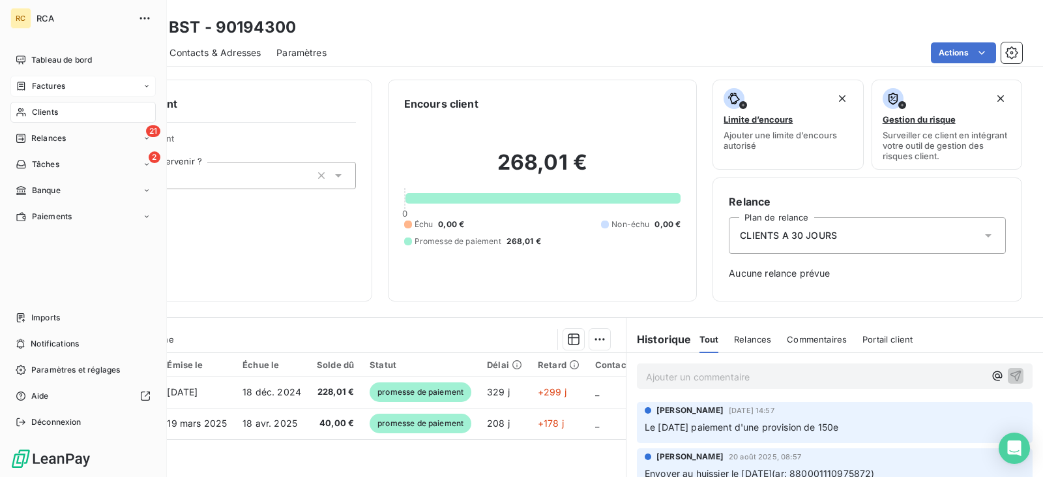
click at [88, 87] on div "Factures" at bounding box center [82, 86] width 145 height 21
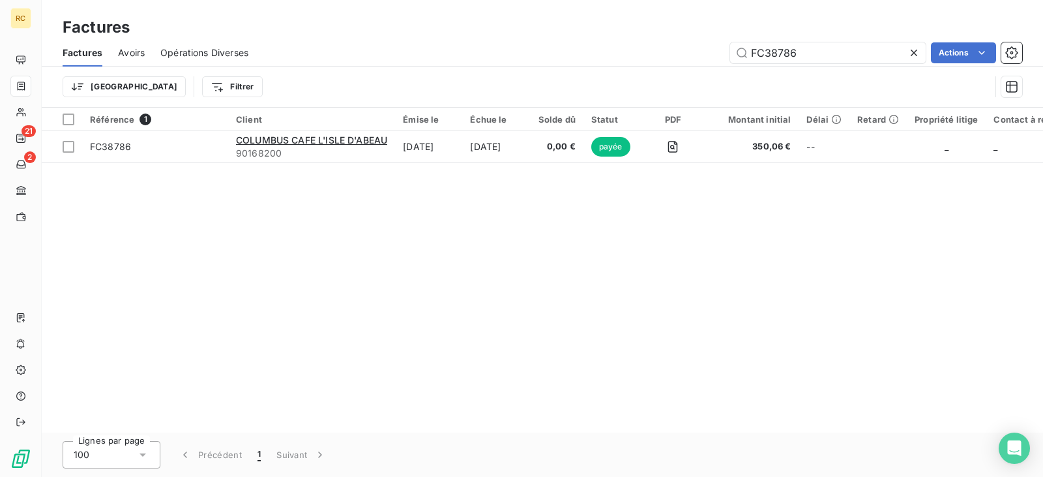
drag, startPoint x: 789, startPoint y: 42, endPoint x: 621, endPoint y: 42, distance: 168.2
click at [621, 42] on div "FC38786 Actions" at bounding box center [643, 52] width 758 height 21
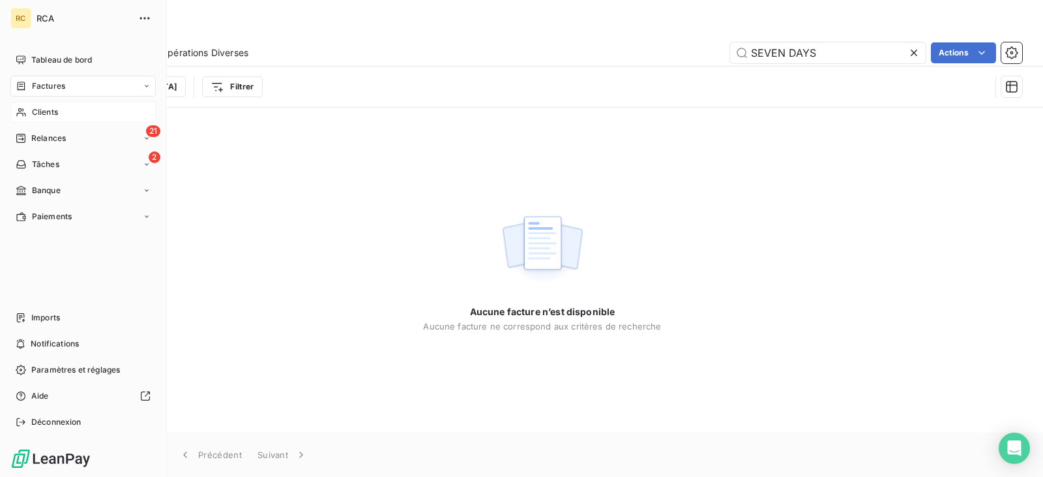
type input "SEVEN DAYS"
click at [74, 111] on div "Clients" at bounding box center [82, 112] width 145 height 21
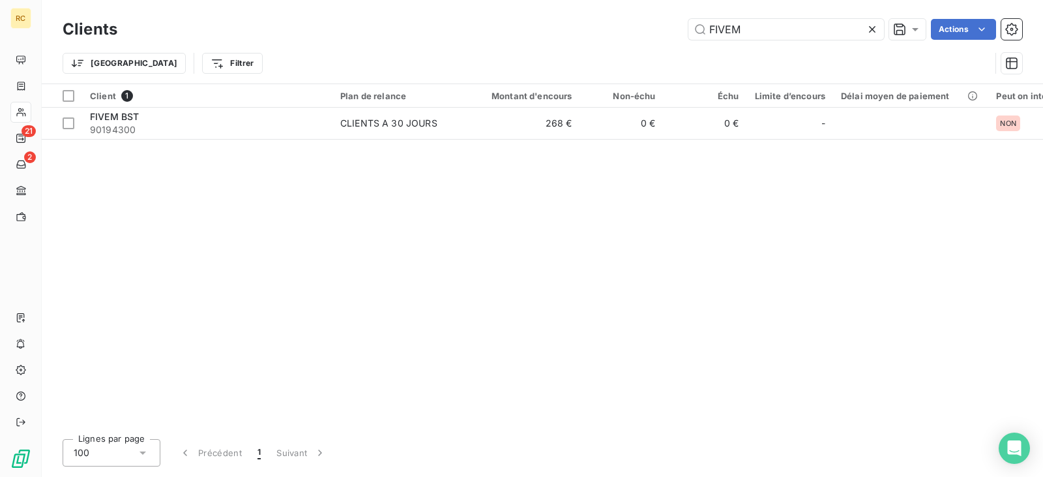
drag, startPoint x: 675, startPoint y: 16, endPoint x: 574, endPoint y: 12, distance: 100.5
click at [574, 12] on div "Clients FIVEM Actions Trier Filtrer" at bounding box center [542, 41] width 1001 height 83
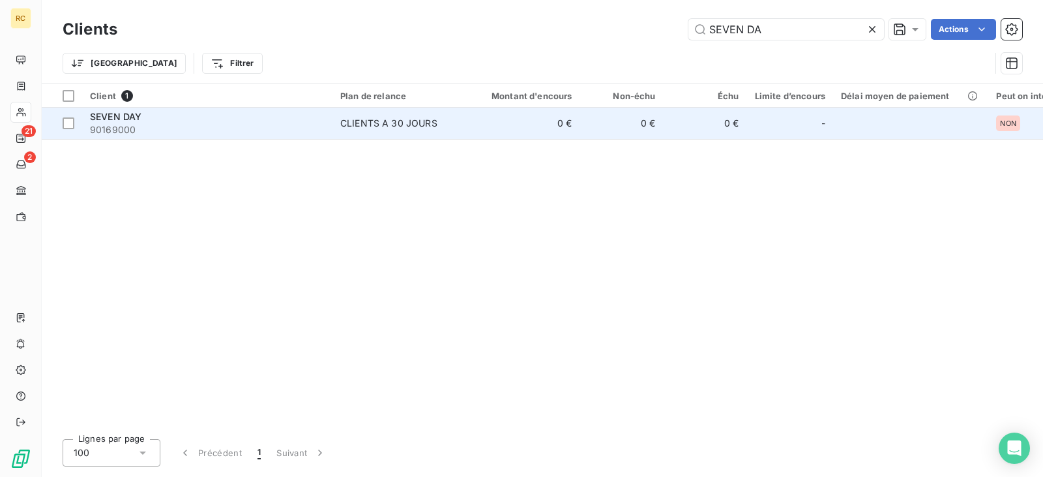
type input "SEVEN DA"
click at [229, 115] on div "SEVEN DAY" at bounding box center [207, 116] width 235 height 13
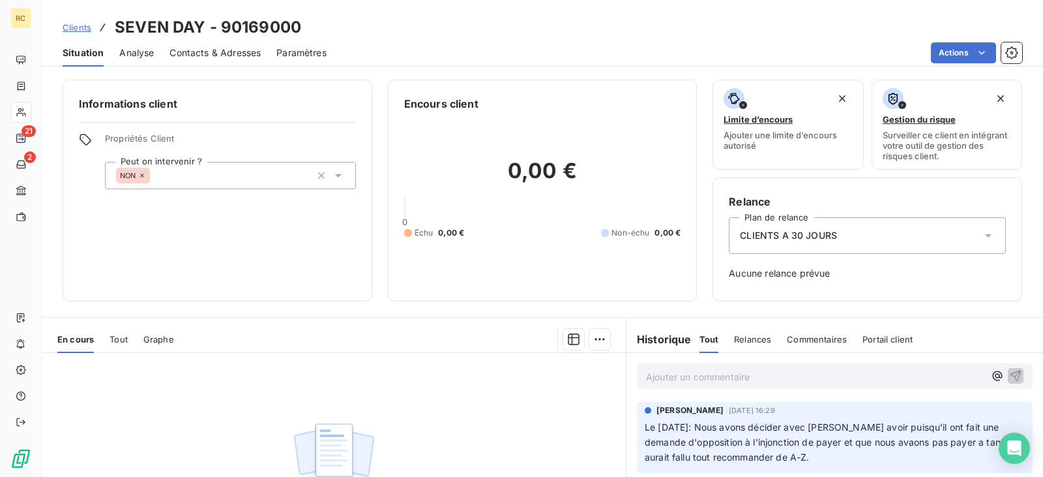
click at [780, 342] on div "Tout Relances Commentaires Portail client" at bounding box center [807, 338] width 214 height 27
click at [125, 339] on span "Tout" at bounding box center [119, 339] width 18 height 10
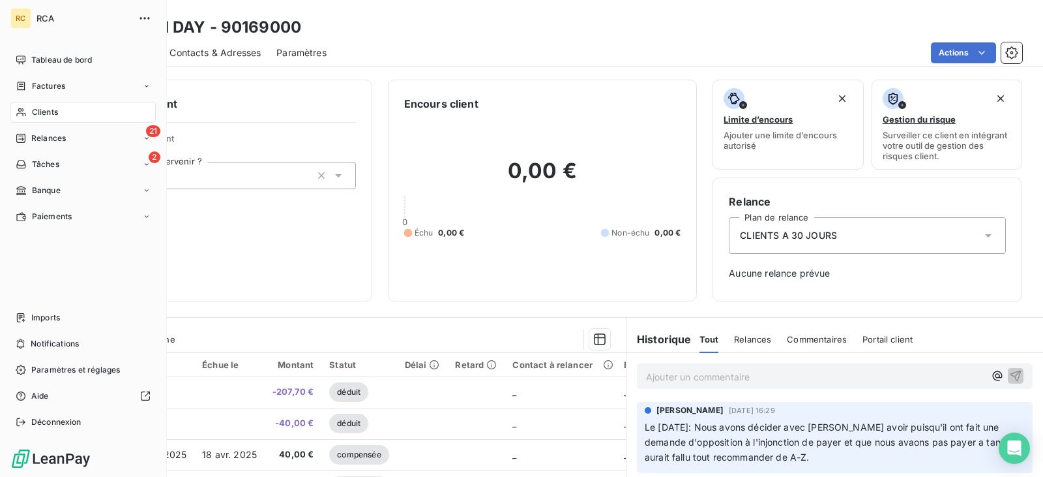
click at [85, 116] on div "Clients" at bounding box center [82, 112] width 145 height 21
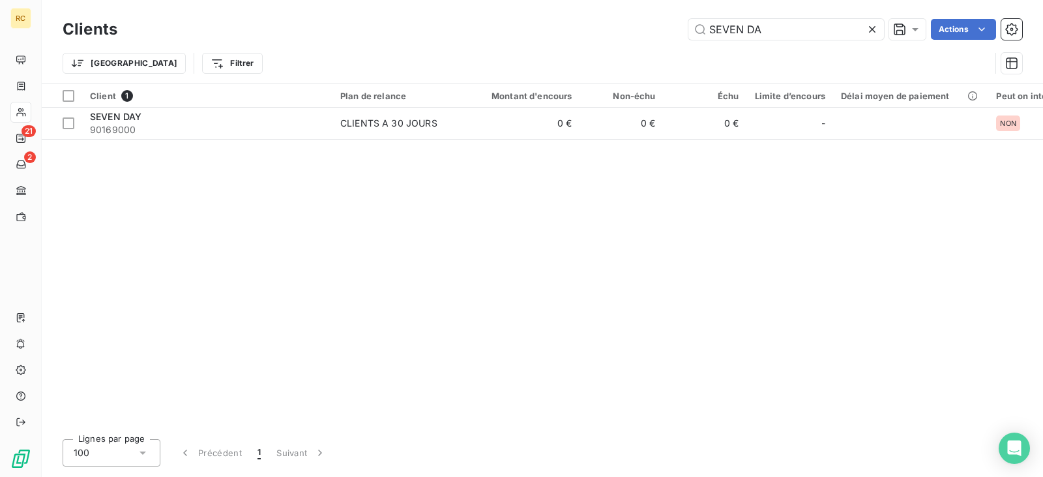
drag, startPoint x: 718, startPoint y: 38, endPoint x: 552, endPoint y: 21, distance: 167.8
click at [552, 21] on div "SEVEN DA Actions" at bounding box center [577, 29] width 889 height 21
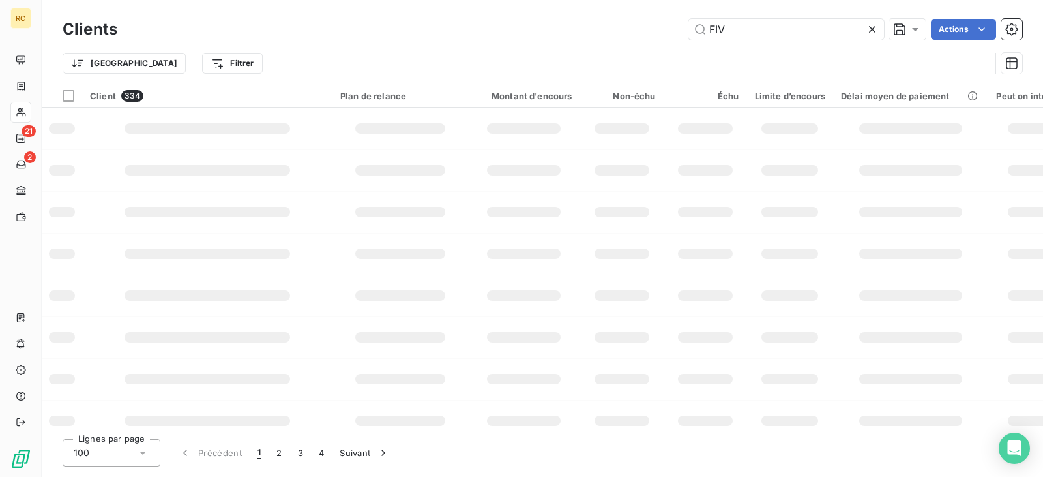
type input "FIVE"
type input "M"
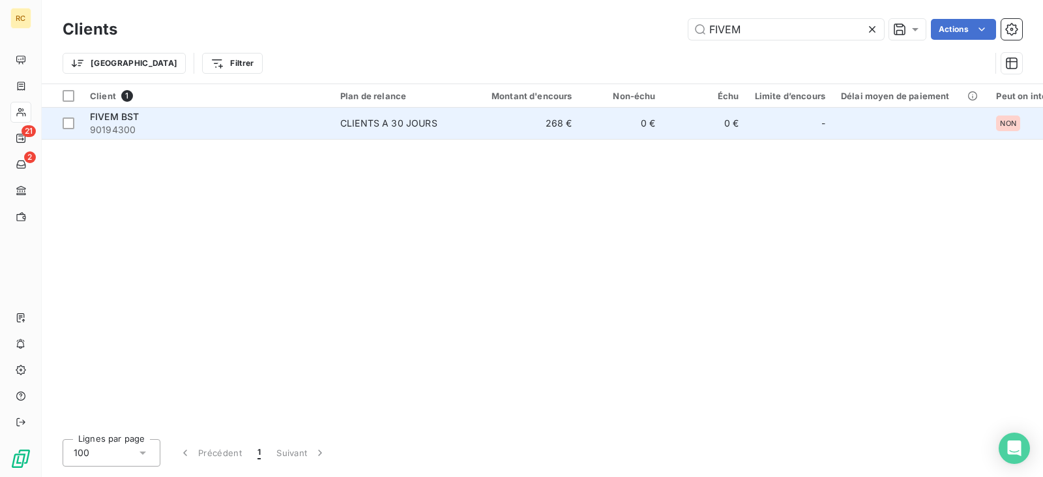
type input "FIVEM"
click at [420, 128] on div "CLIENTS A 30 JOURS" at bounding box center [388, 123] width 97 height 13
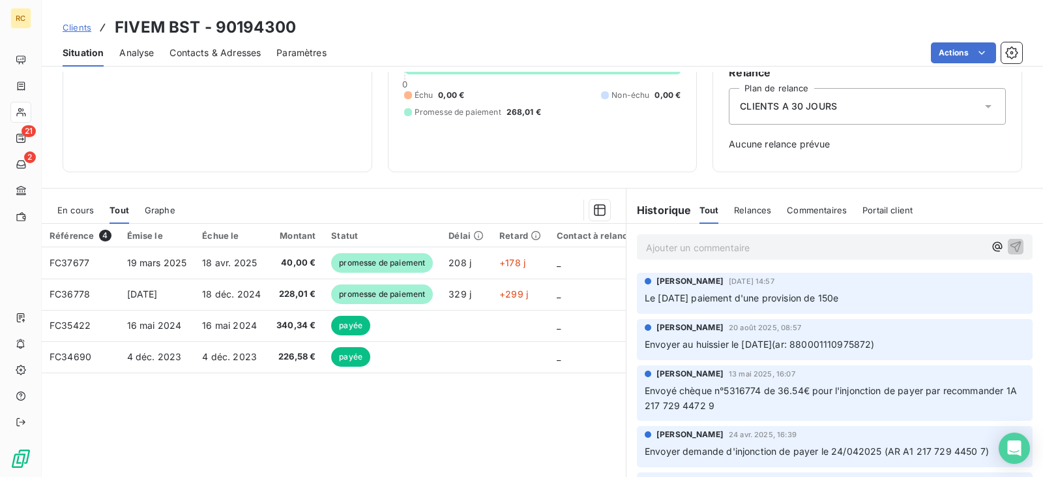
scroll to position [130, 0]
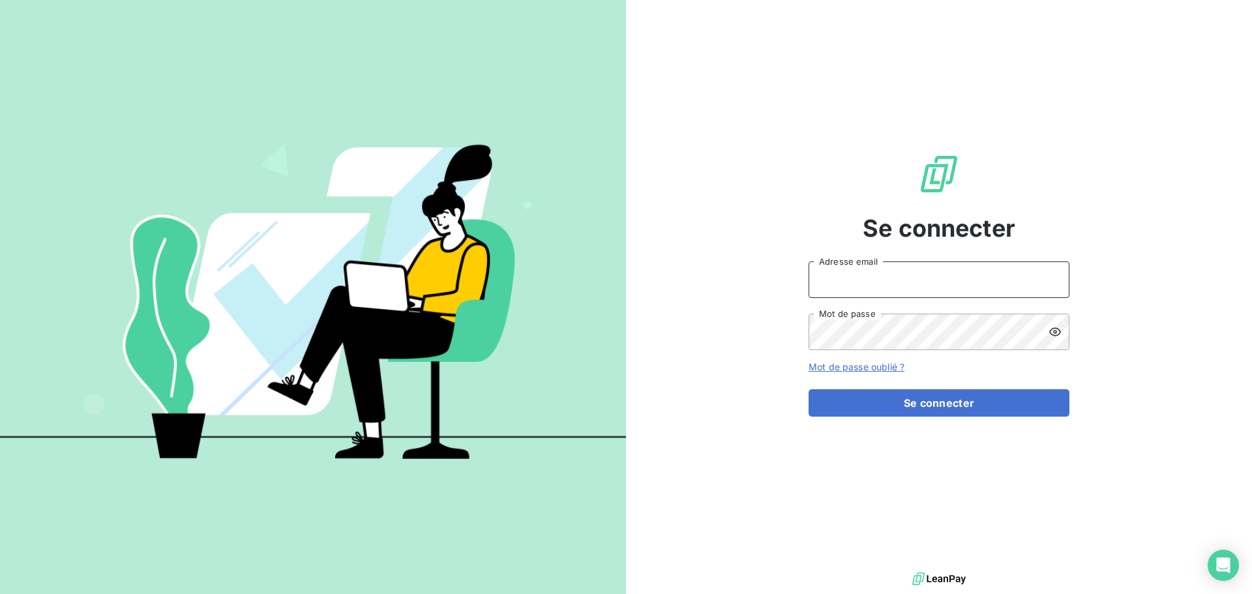
type input "[EMAIL_ADDRESS][DOMAIN_NAME]"
click at [903, 279] on input "[EMAIL_ADDRESS][DOMAIN_NAME]" at bounding box center [938, 279] width 261 height 37
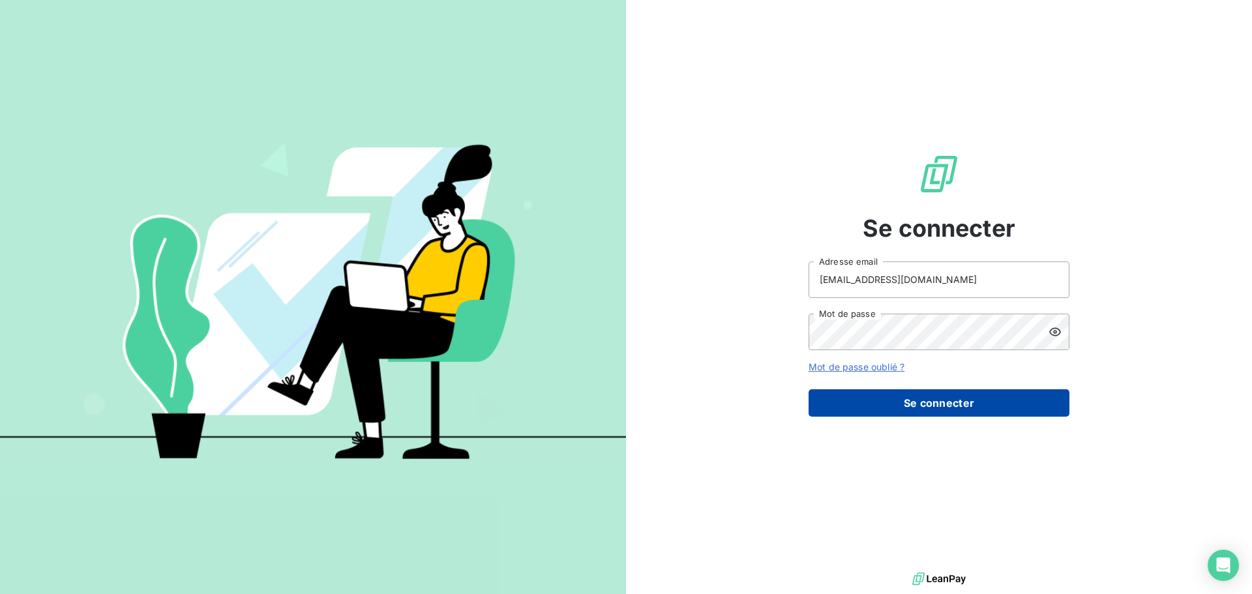
click at [909, 396] on button "Se connecter" at bounding box center [938, 402] width 261 height 27
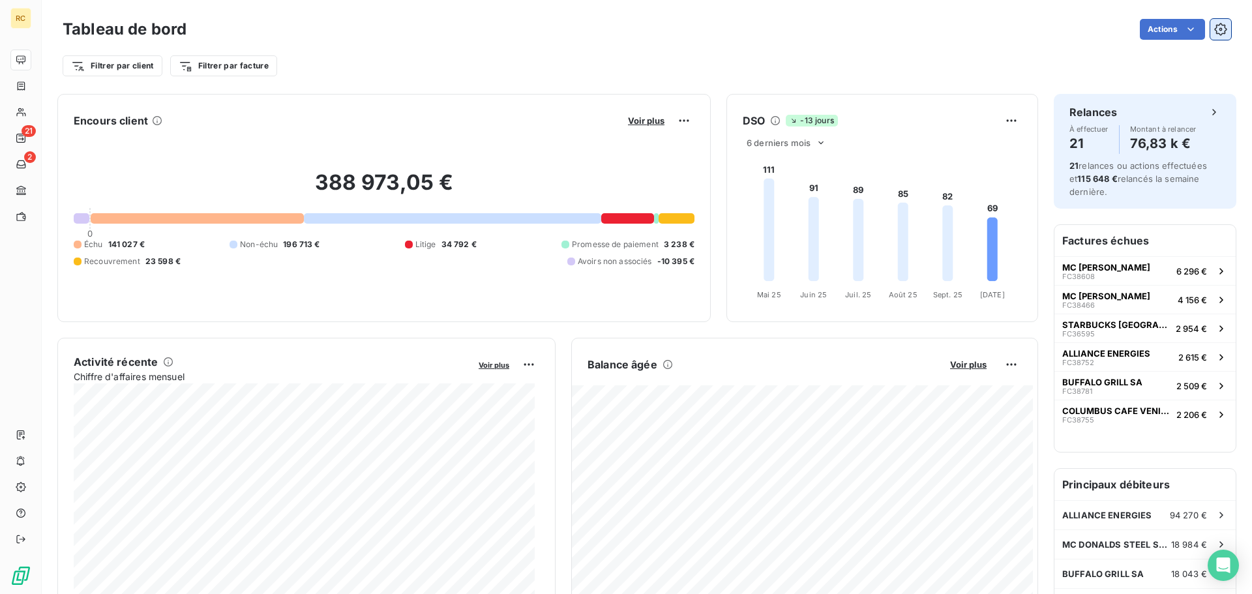
click at [1216, 26] on icon "button" at bounding box center [1220, 29] width 13 height 13
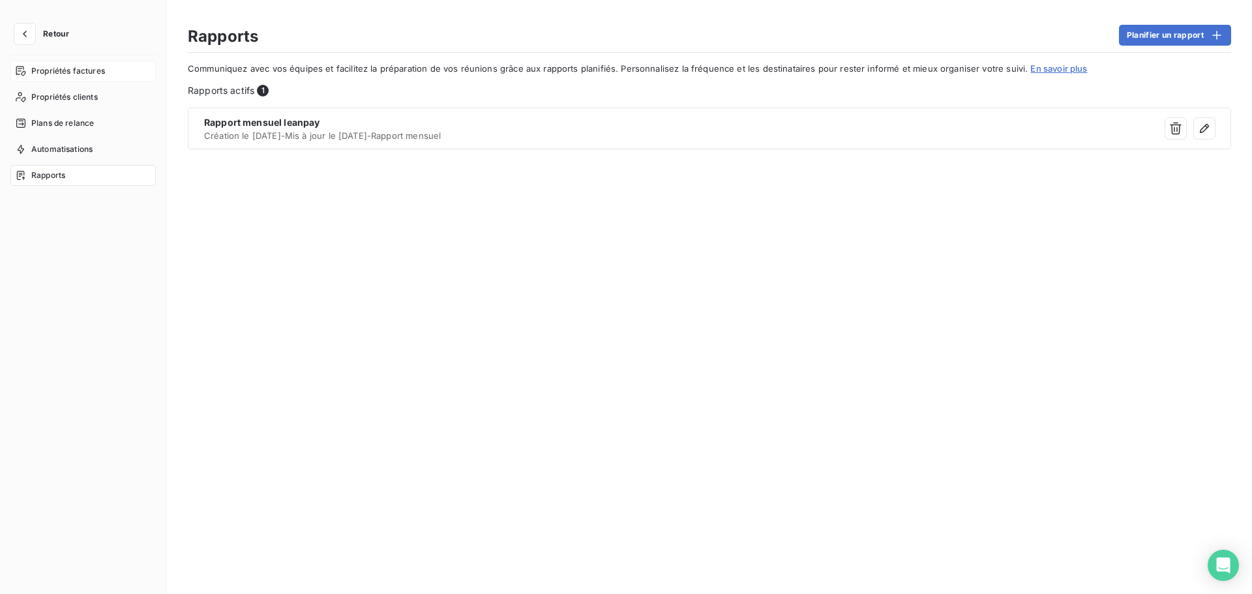
click at [74, 72] on span "Propriétés factures" at bounding box center [68, 71] width 74 height 12
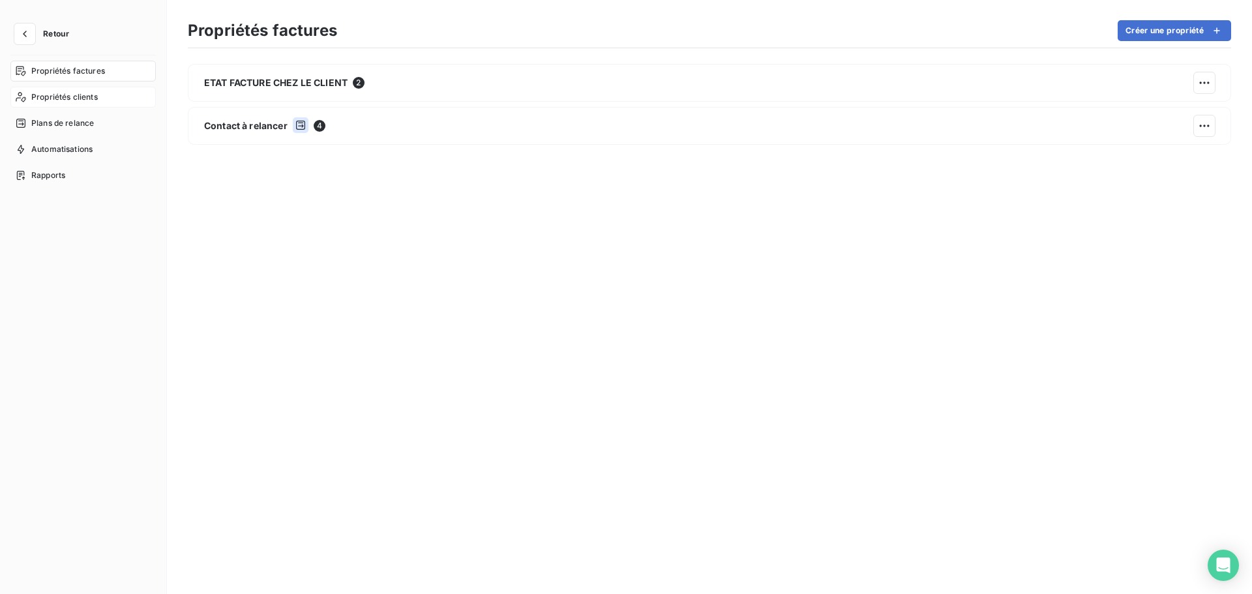
click at [86, 100] on span "Propriétés clients" at bounding box center [64, 97] width 66 height 12
click at [88, 120] on span "Plans de relance" at bounding box center [62, 123] width 63 height 12
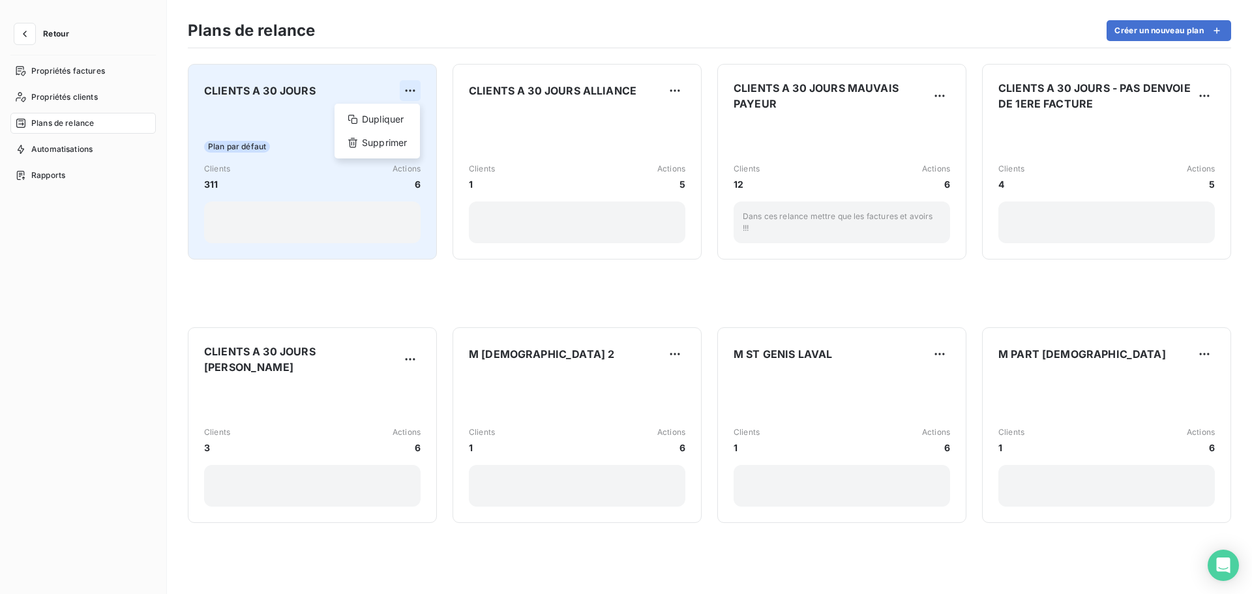
click at [408, 90] on html "Retour Propriétés factures Propriétés clients Plans de relance Automatisations …" at bounding box center [626, 297] width 1252 height 594
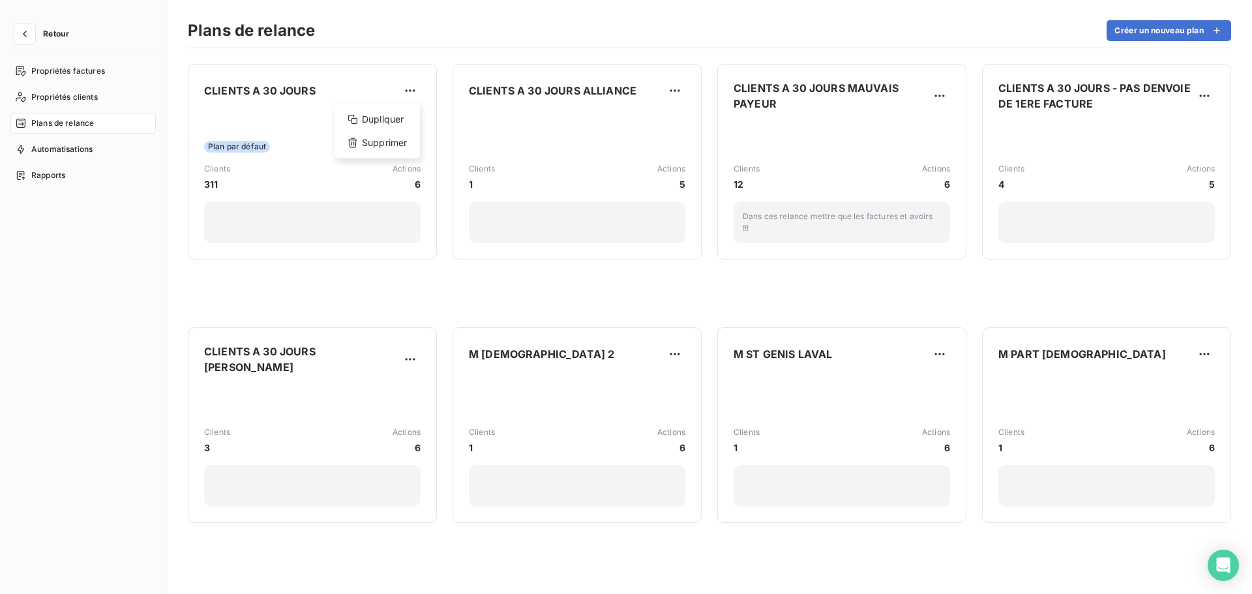
click at [269, 150] on html "Retour Propriétés factures Propriétés clients Plans de relance Automatisations …" at bounding box center [626, 297] width 1252 height 594
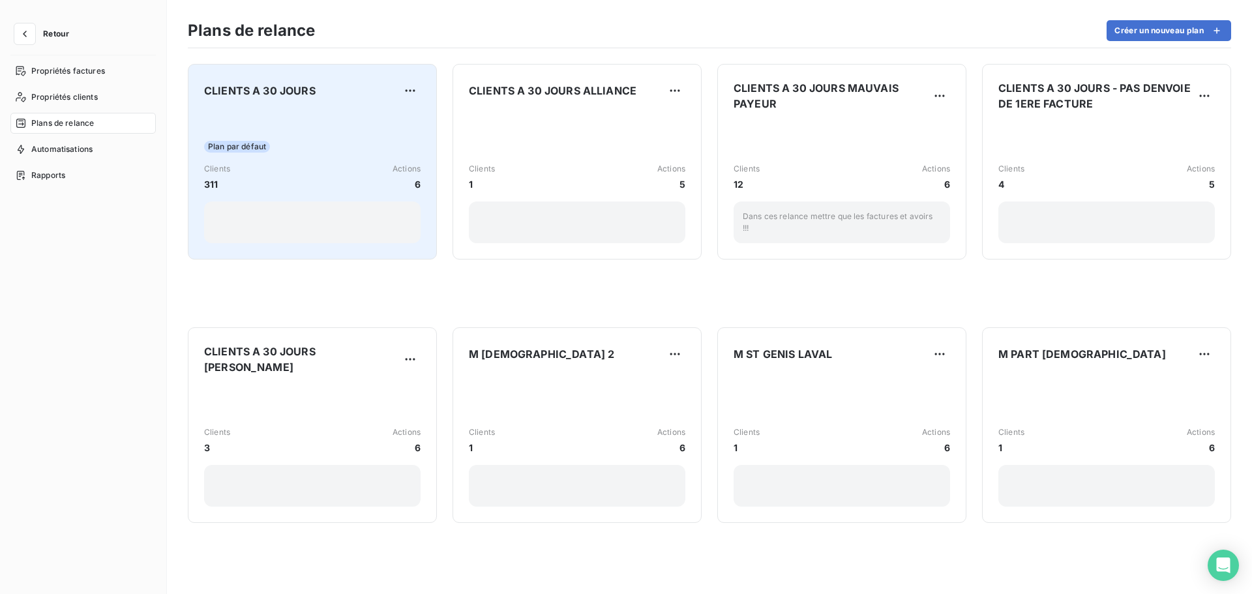
click at [280, 134] on div "Plan par défaut Clients 311 Actions 6" at bounding box center [312, 177] width 216 height 132
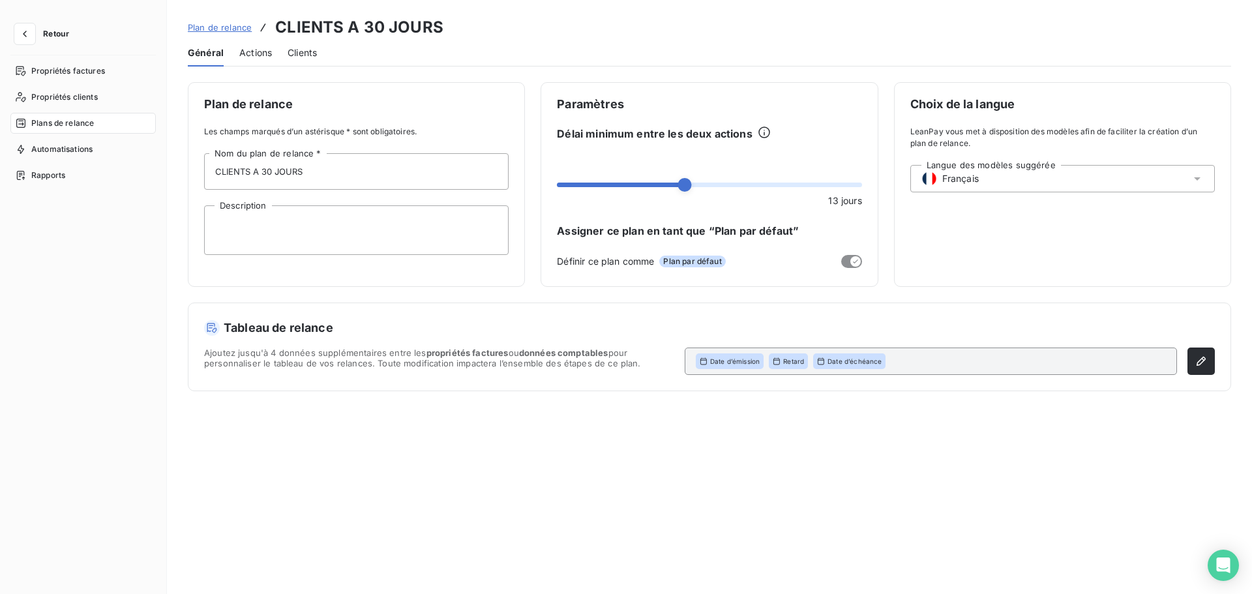
click at [256, 54] on span "Actions" at bounding box center [255, 52] width 33 height 13
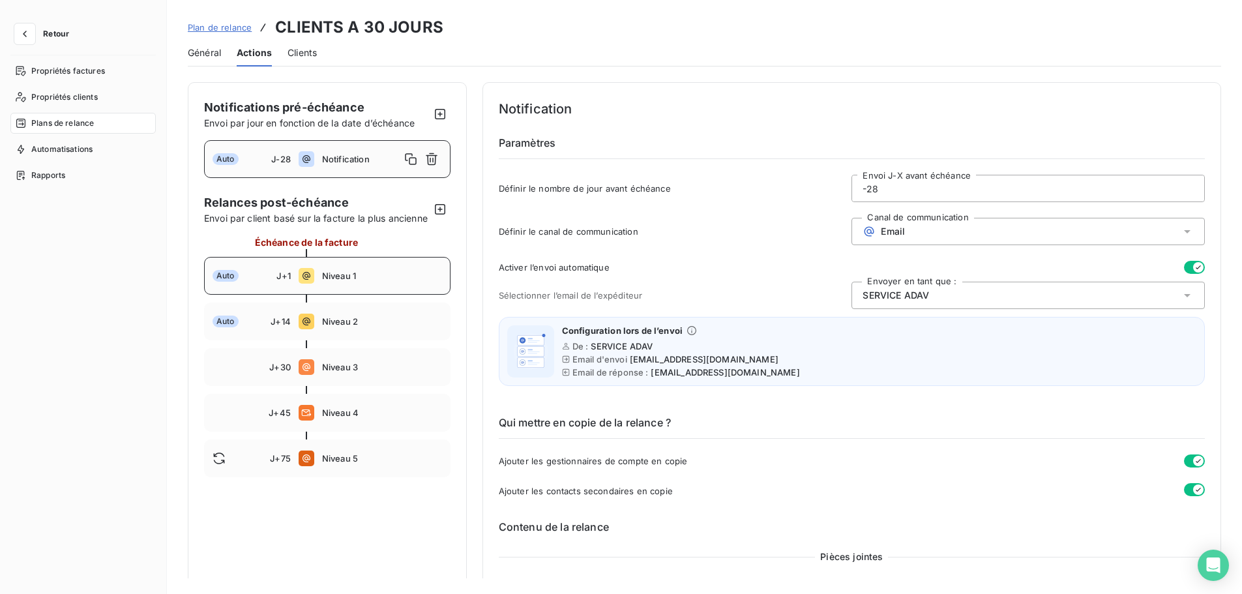
click at [310, 284] on icon at bounding box center [307, 276] width 16 height 16
click at [313, 164] on icon at bounding box center [307, 159] width 16 height 16
click at [334, 295] on div "Auto J+1 Niveau 1" at bounding box center [327, 276] width 246 height 38
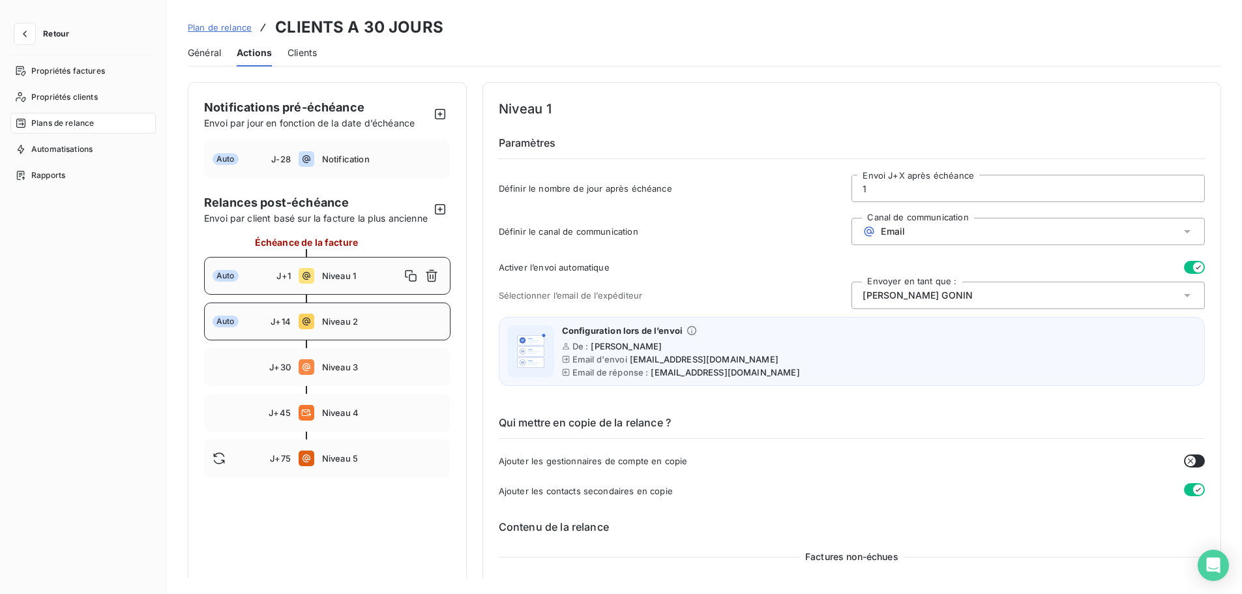
click at [345, 327] on span "Niveau 2" at bounding box center [382, 321] width 120 height 10
click at [347, 386] on div "J+30 Niveau 3" at bounding box center [327, 367] width 246 height 38
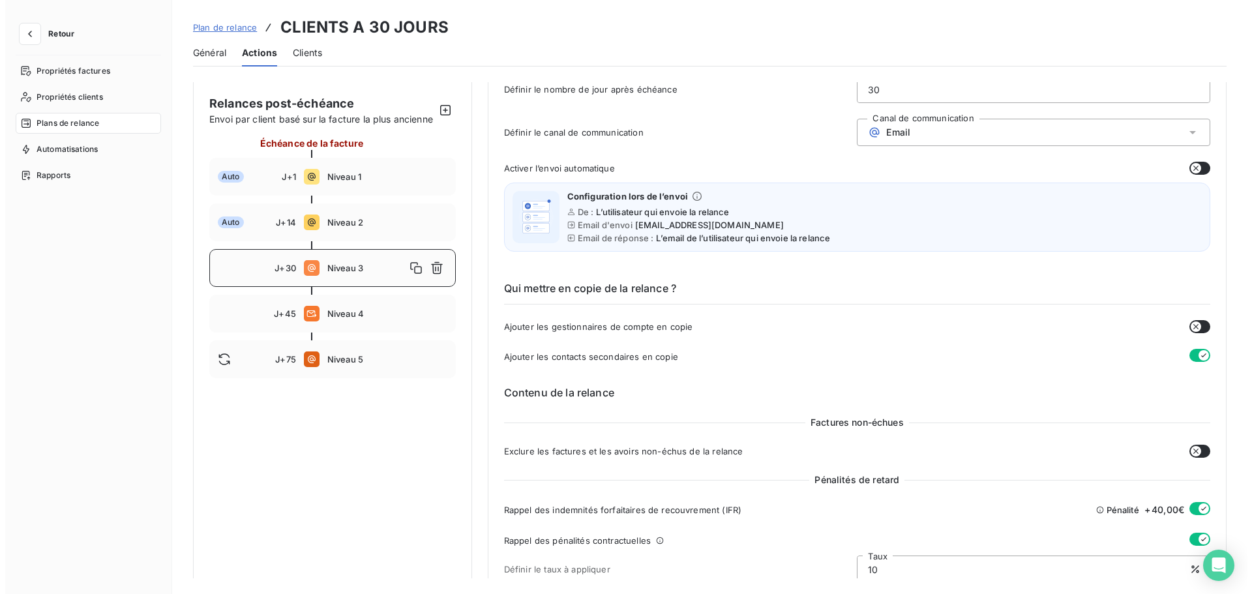
scroll to position [130, 0]
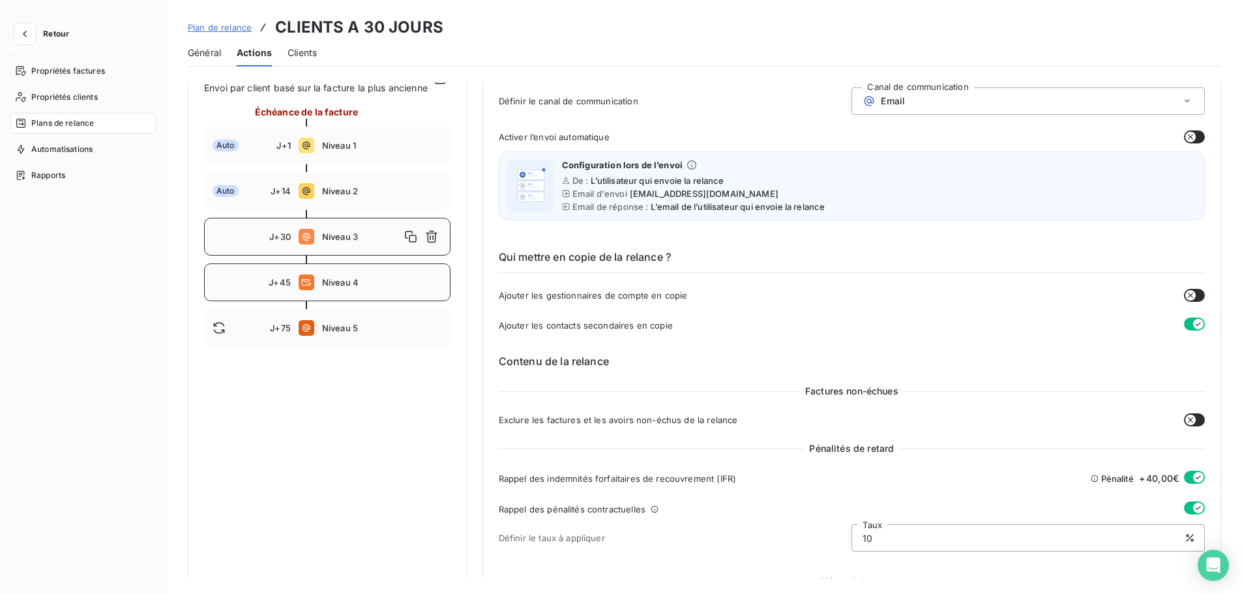
click at [361, 288] on span "Niveau 4" at bounding box center [382, 282] width 120 height 10
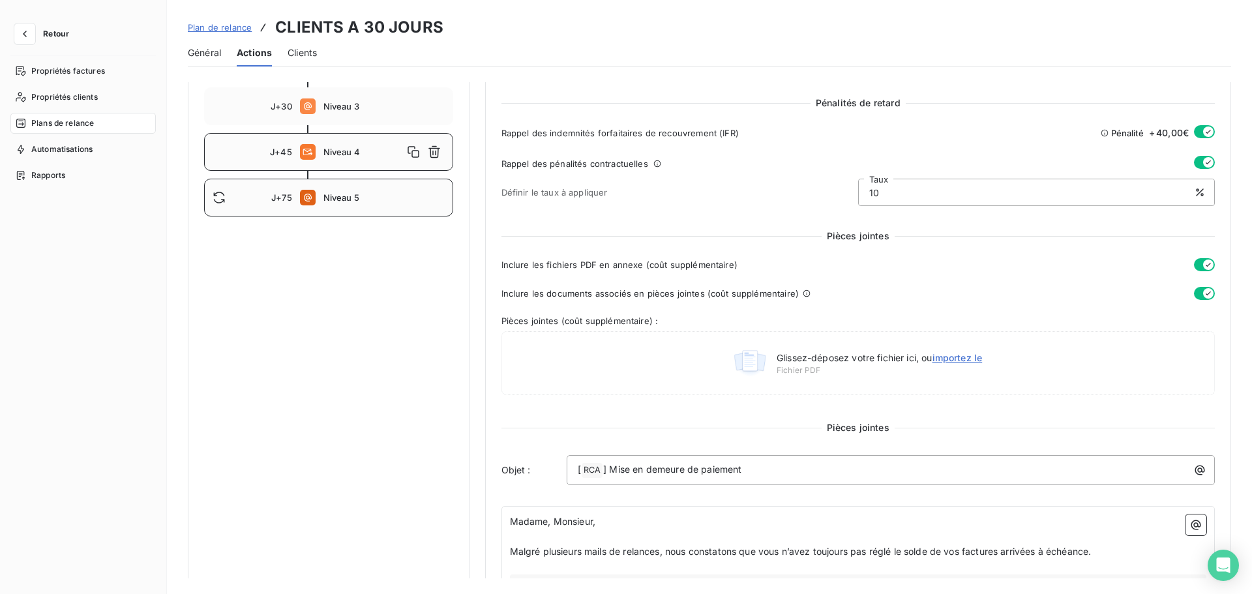
click at [269, 211] on div "J+75 Niveau 5" at bounding box center [328, 198] width 249 height 38
type input "75"
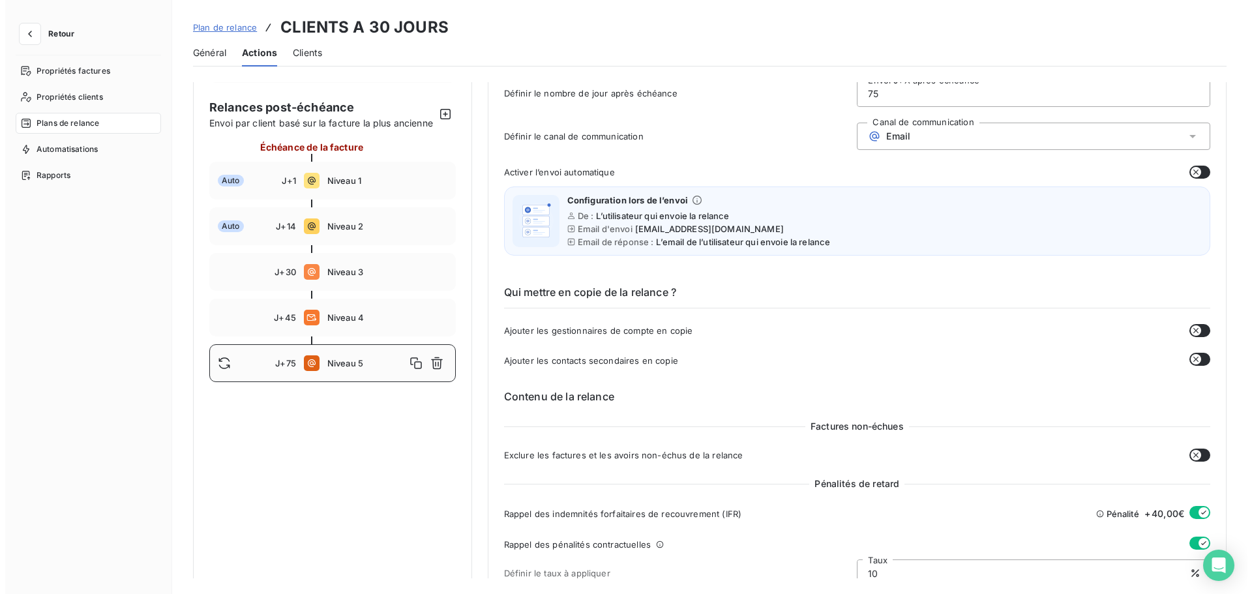
scroll to position [0, 0]
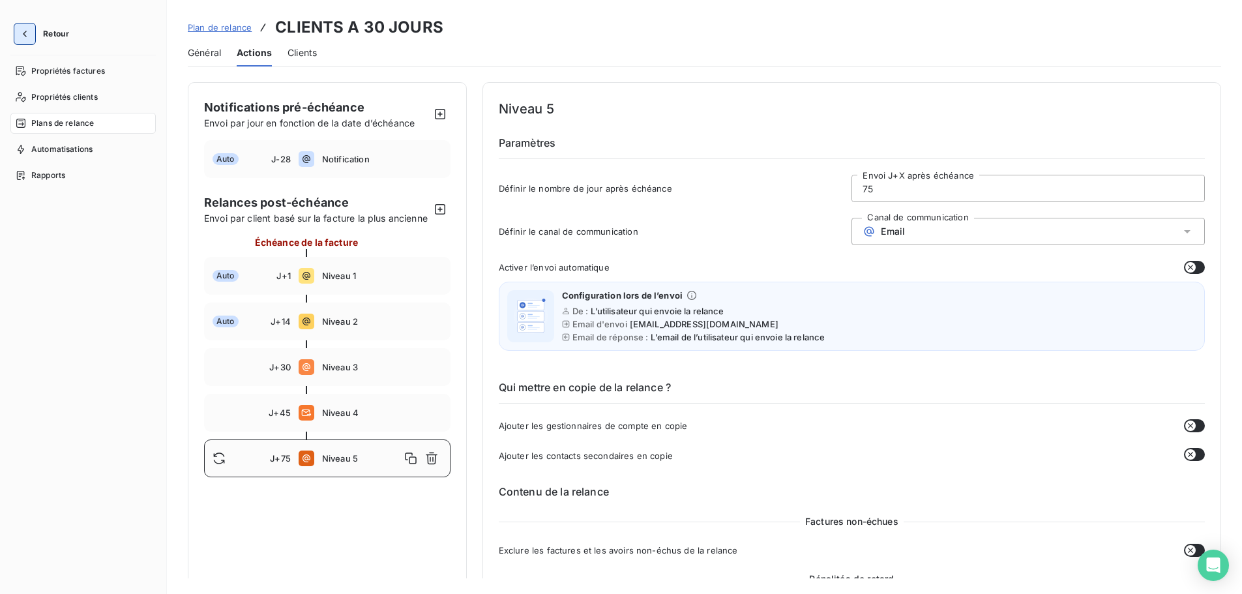
click at [30, 44] on button "button" at bounding box center [24, 33] width 21 height 21
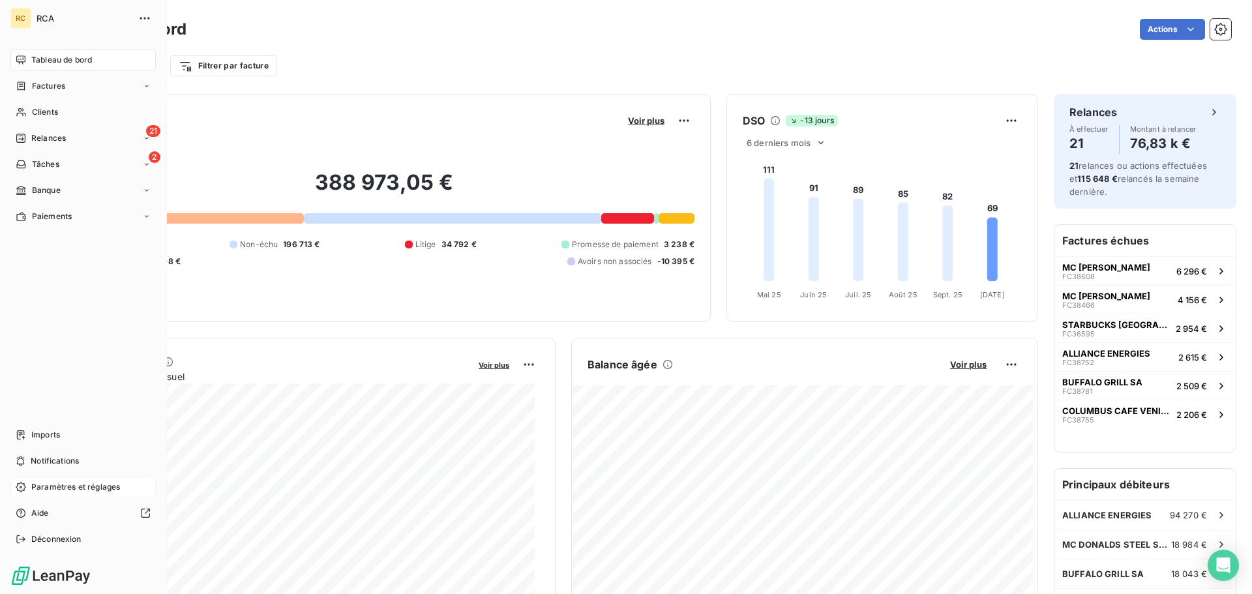
click at [74, 494] on div "Paramètres et réglages" at bounding box center [82, 487] width 145 height 21
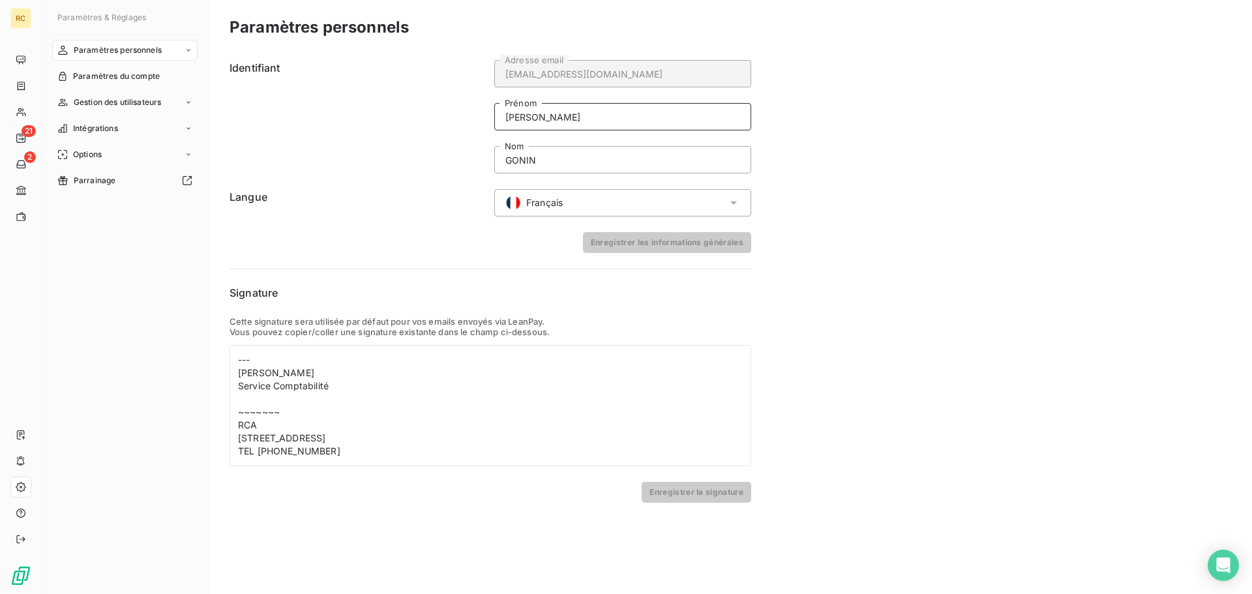
drag, startPoint x: 627, startPoint y: 126, endPoint x: 431, endPoint y: 143, distance: 196.3
click at [431, 143] on div "Identifiant [EMAIL_ADDRESS][DOMAIN_NAME] Adresse email [PERSON_NAME] GONIN Nom" at bounding box center [490, 116] width 522 height 113
type input "s"
type input "Service Comptabilité"
drag, startPoint x: 556, startPoint y: 157, endPoint x: 481, endPoint y: 162, distance: 75.2
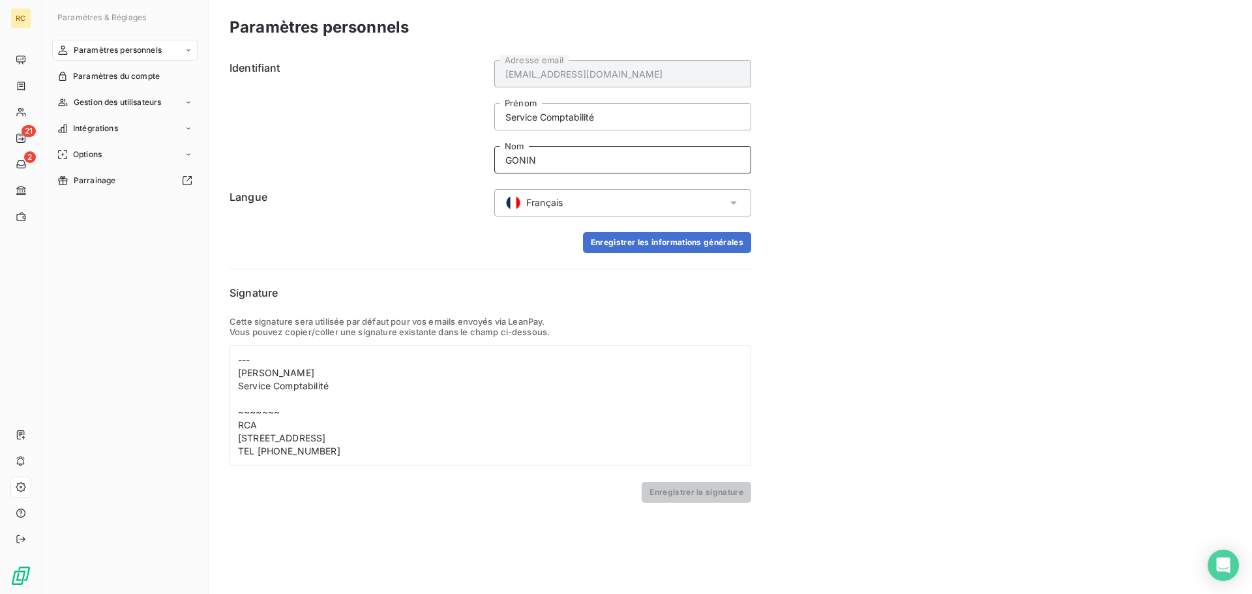
click at [481, 162] on div "Identifiant [EMAIL_ADDRESS][DOMAIN_NAME] Adresse email Service Comptabilité Pré…" at bounding box center [490, 116] width 522 height 113
type input "RCA"
click at [653, 237] on button "Enregistrer les informations générales" at bounding box center [667, 242] width 168 height 21
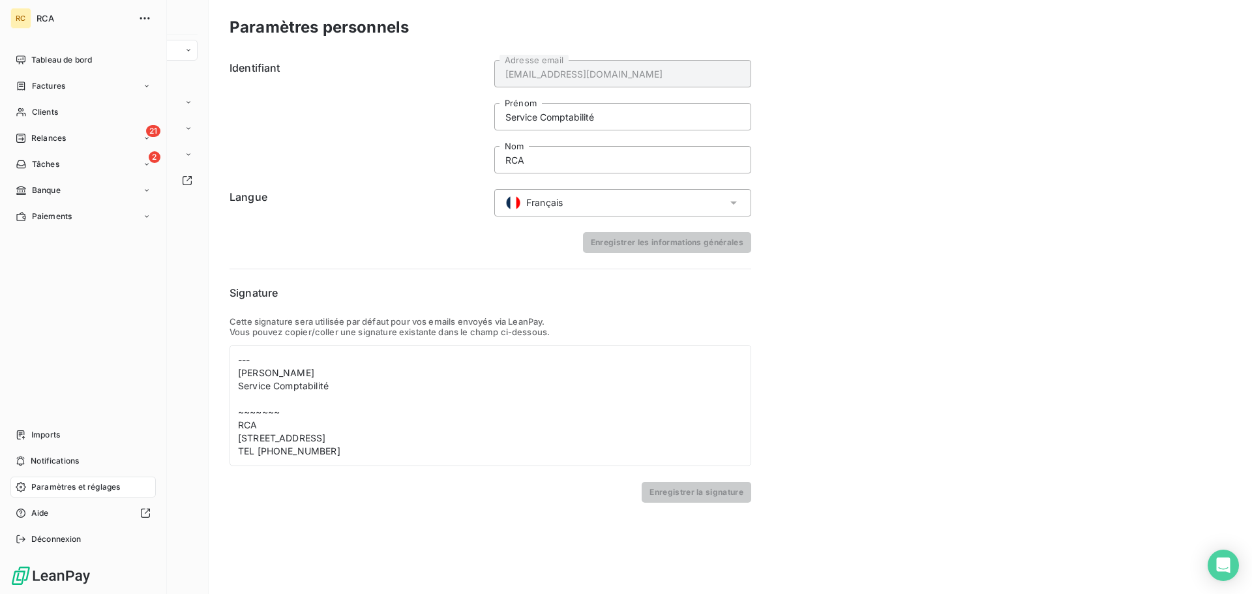
drag, startPoint x: 39, startPoint y: 22, endPoint x: 50, endPoint y: 10, distance: 15.7
click at [41, 21] on span "RCA" at bounding box center [84, 18] width 94 height 10
